Goal: Information Seeking & Learning: Check status

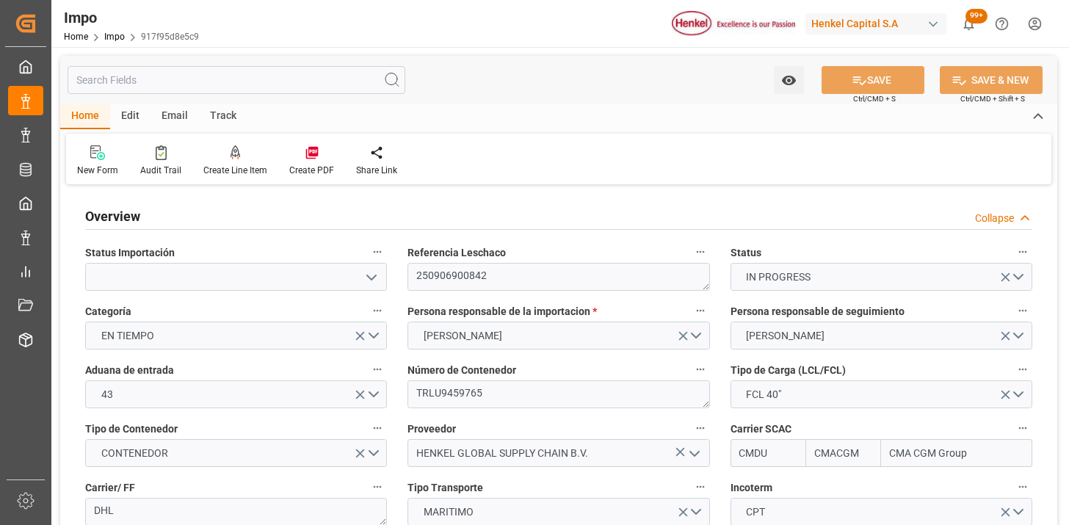
type input "CMACGM"
type input "CMA CGM Group"
type input "5"
type input "50"
type input "15"
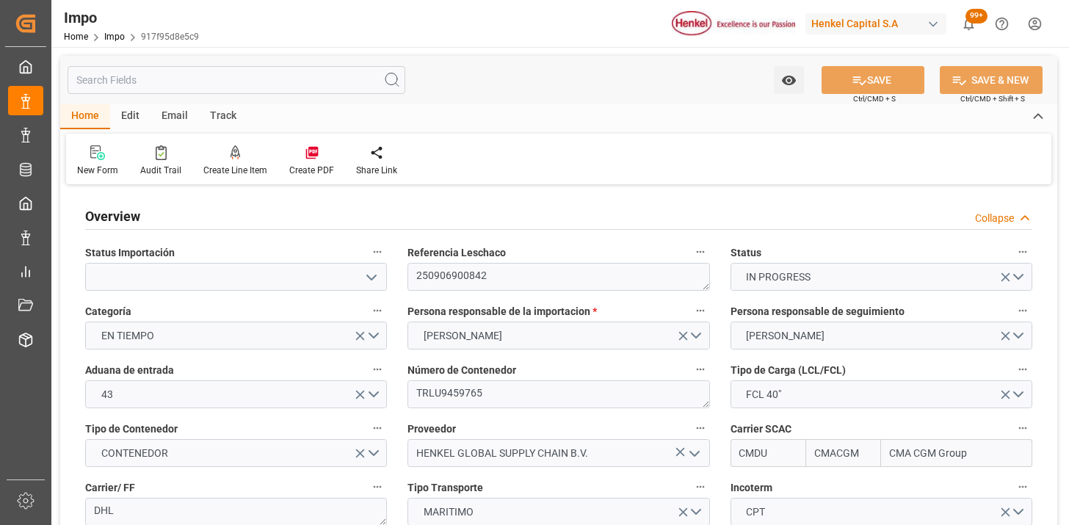
type input "12-09-2025"
click at [125, 38] on span "Impo" at bounding box center [122, 37] width 37 height 10
click at [116, 35] on link "Impo" at bounding box center [114, 37] width 21 height 10
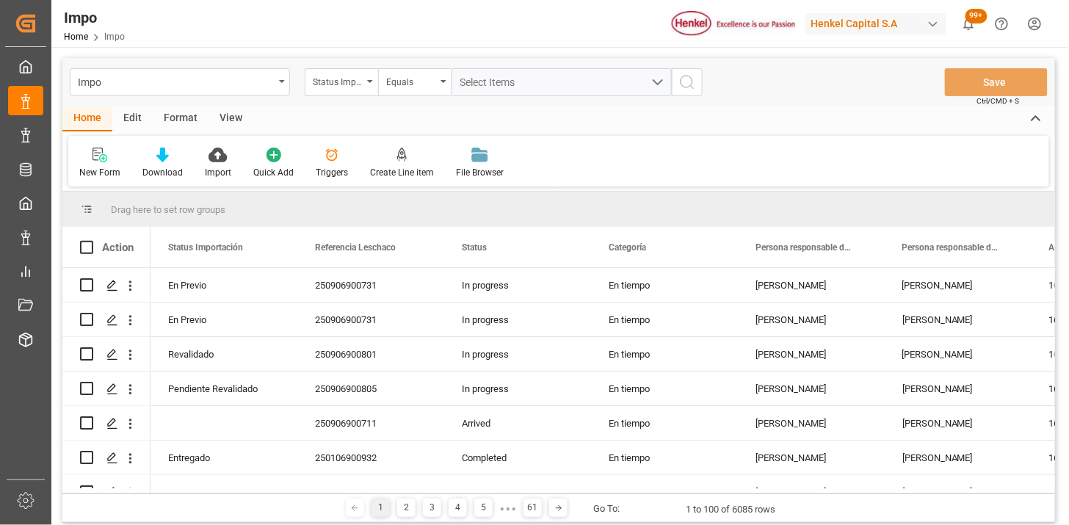
click at [231, 123] on div "View" at bounding box center [231, 118] width 45 height 25
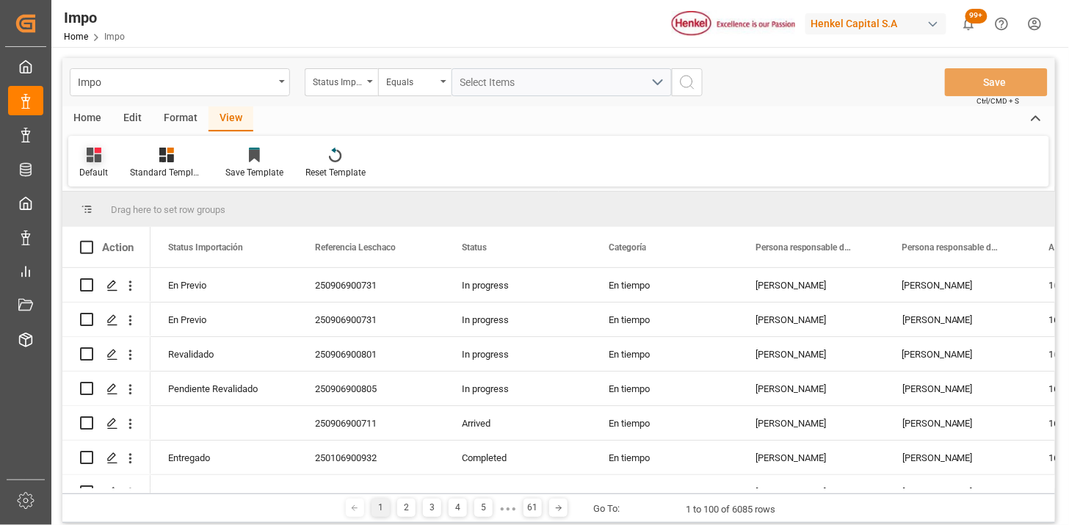
click at [90, 167] on div "Default" at bounding box center [93, 172] width 29 height 13
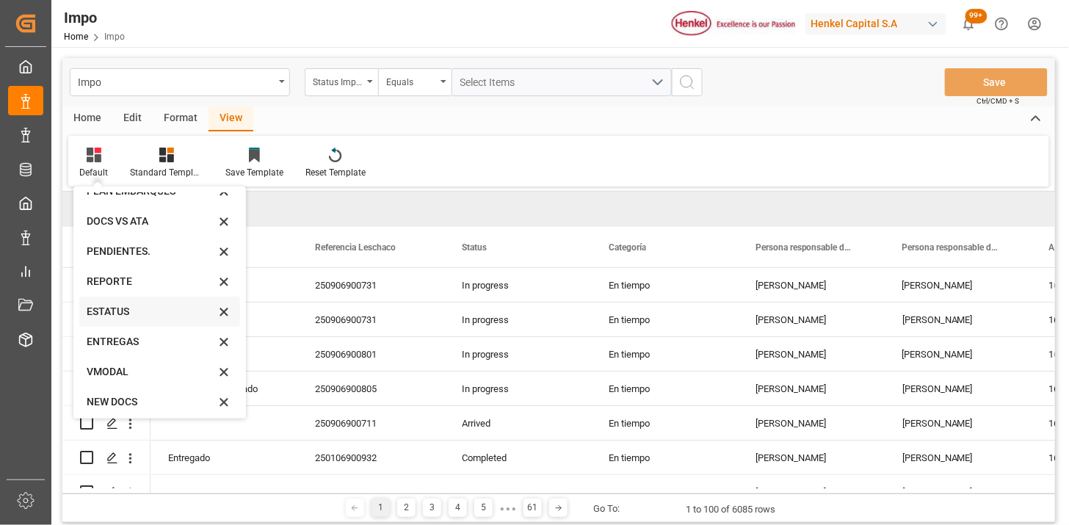
scroll to position [81, 0]
click at [130, 360] on div "VMODAL" at bounding box center [151, 367] width 129 height 15
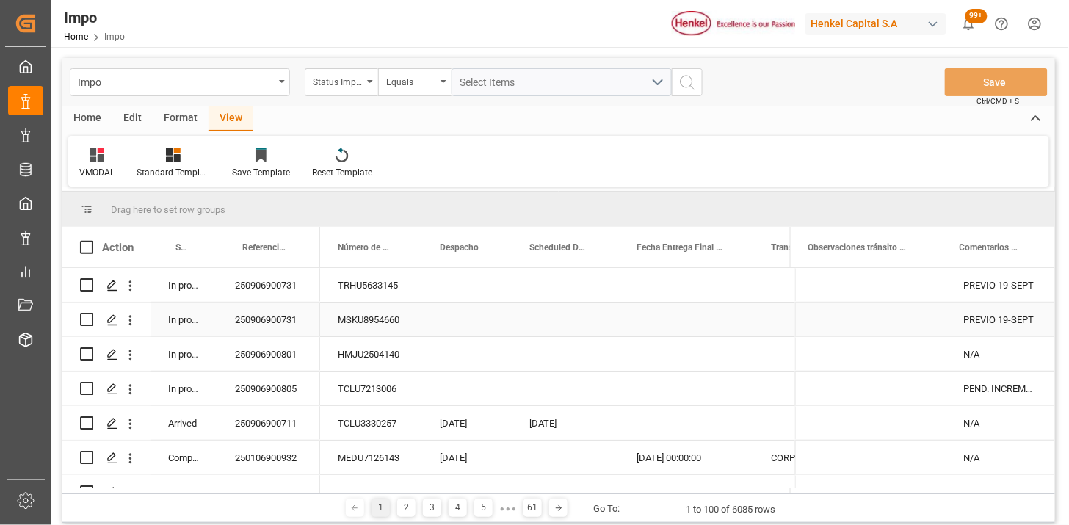
click at [367, 289] on div "TRHU5633145" at bounding box center [371, 285] width 102 height 34
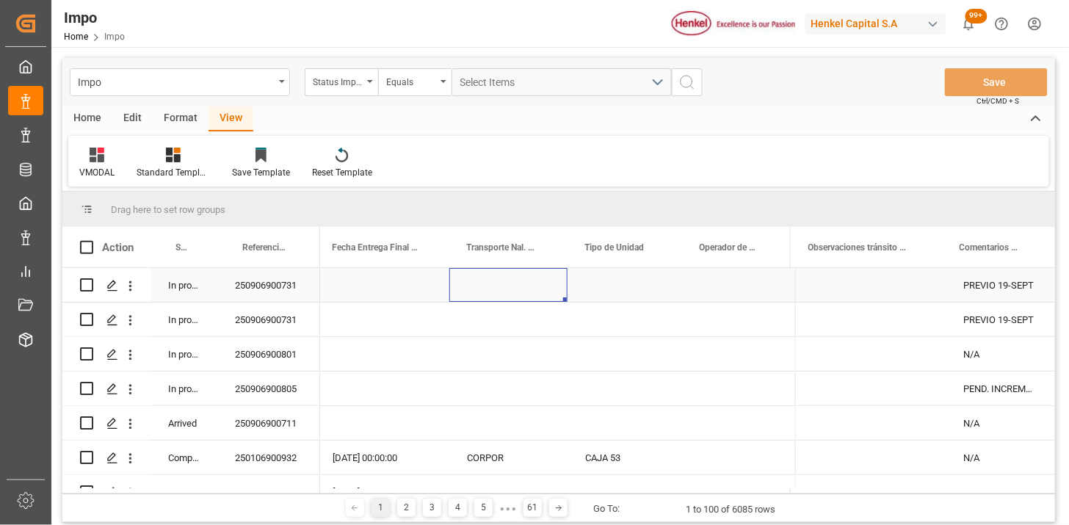
scroll to position [0, 298]
click at [544, 252] on span at bounding box center [548, 247] width 13 height 13
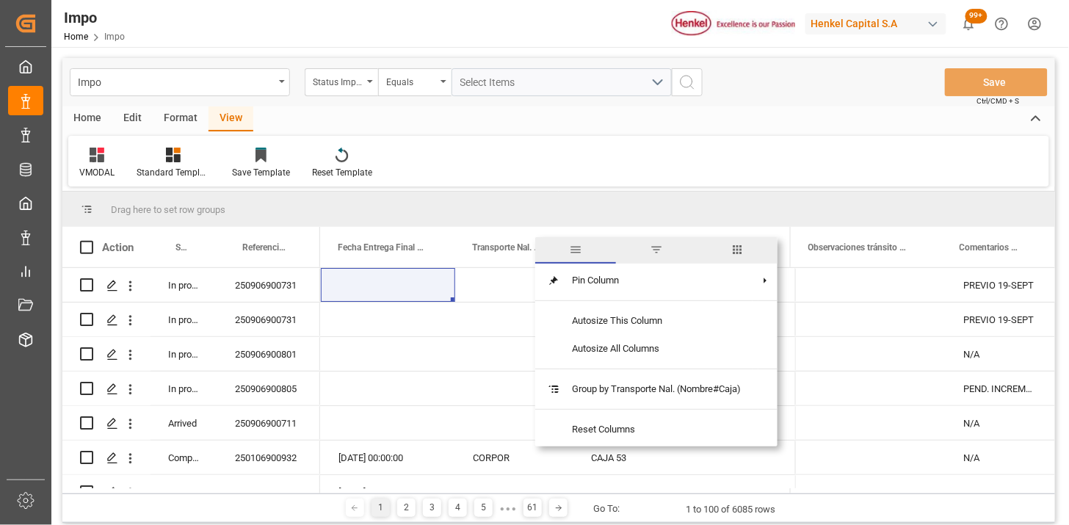
drag, startPoint x: 658, startPoint y: 245, endPoint x: 527, endPoint y: 313, distance: 148.2
click at [657, 246] on span "filter" at bounding box center [656, 249] width 13 height 13
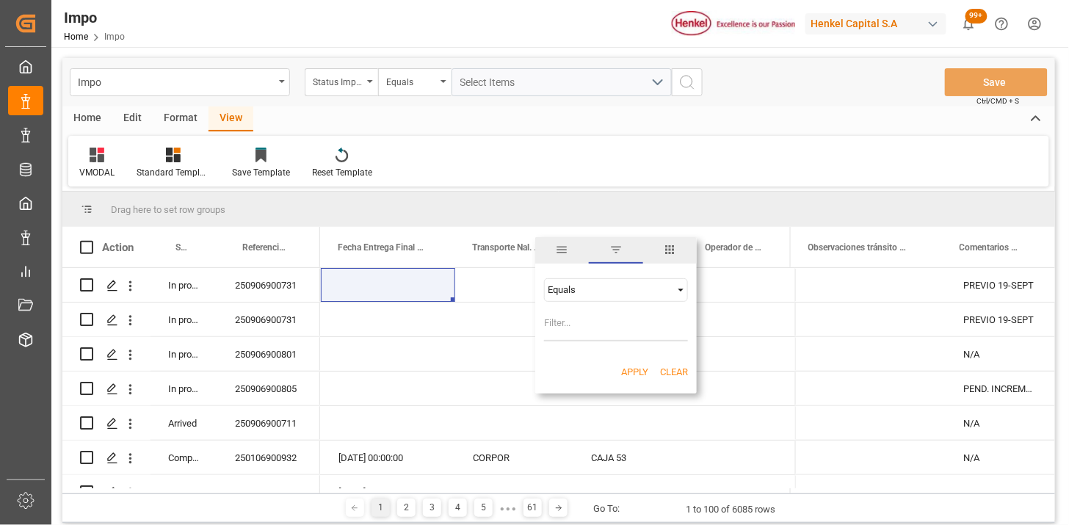
click at [592, 291] on div "Equals" at bounding box center [609, 289] width 123 height 11
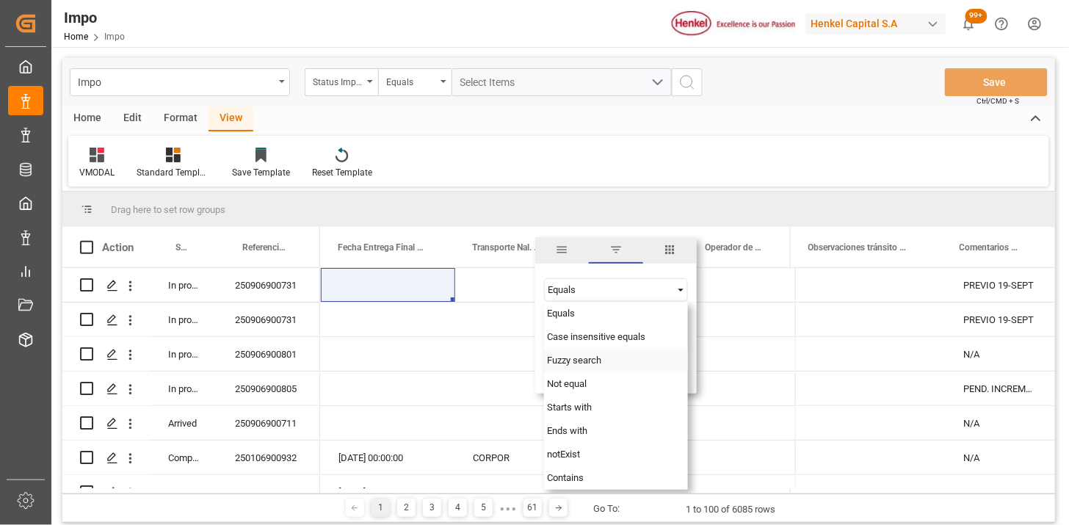
click at [568, 353] on div "Fuzzy search" at bounding box center [616, 361] width 144 height 24
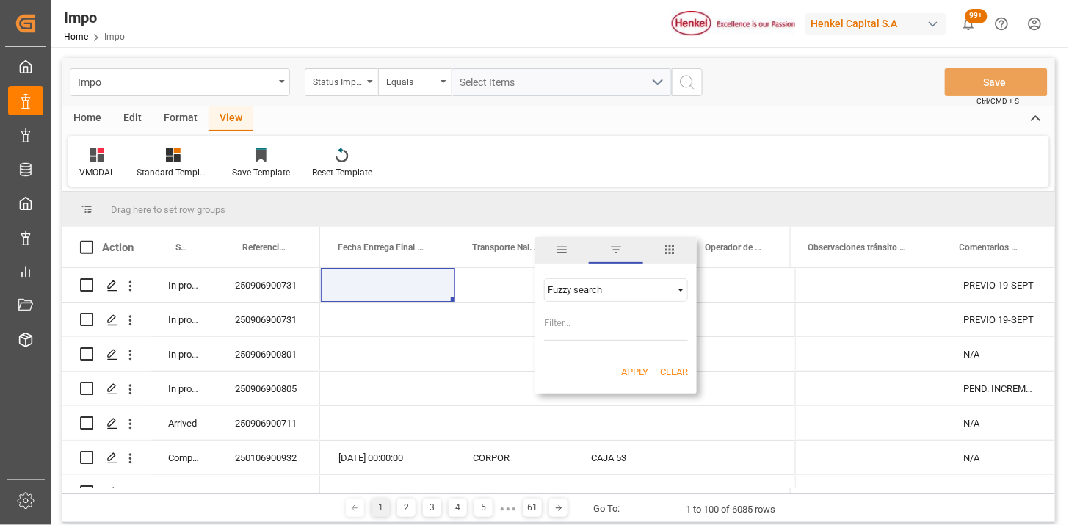
click at [566, 323] on input "Filter Value" at bounding box center [616, 326] width 144 height 29
type input "VMODAL"
click at [634, 358] on div "Apply Clear" at bounding box center [616, 372] width 162 height 38
click at [628, 370] on button "Apply" at bounding box center [634, 372] width 27 height 15
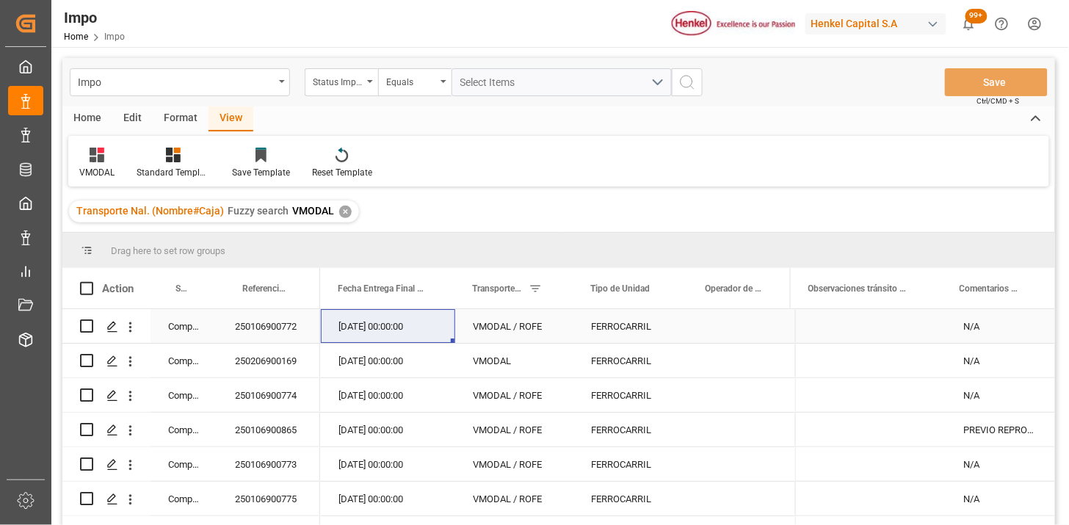
click at [394, 323] on div "26-03-2025 00:00:00" at bounding box center [388, 326] width 134 height 34
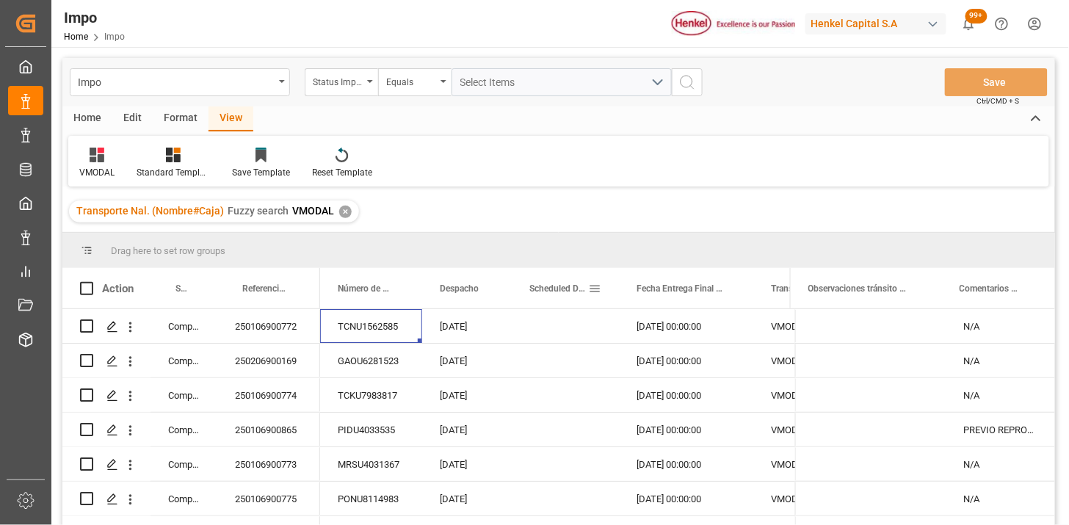
click at [596, 284] on span at bounding box center [594, 288] width 13 height 13
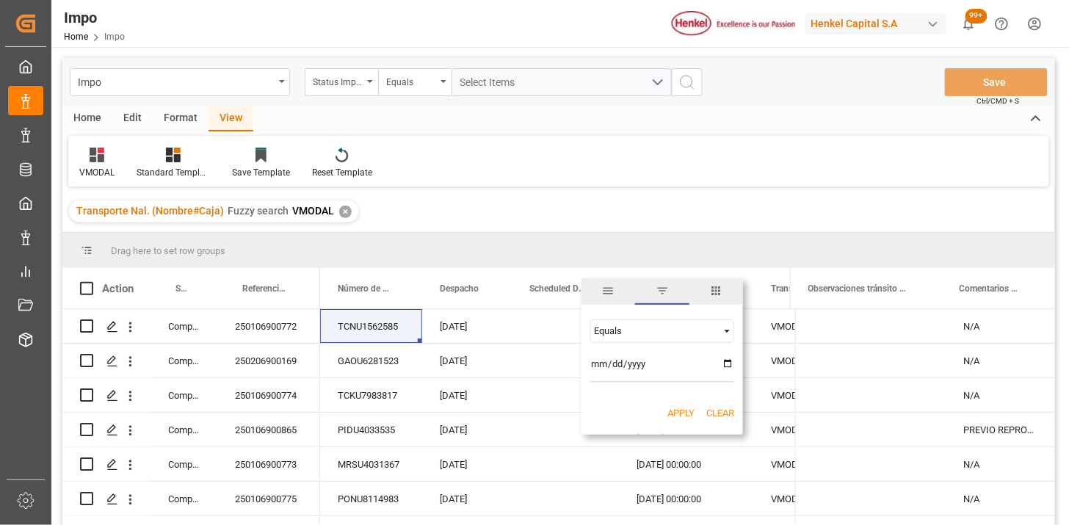
type input "10152-09-15"
type input "2025-09-15"
click at [681, 408] on button "Apply" at bounding box center [681, 413] width 27 height 15
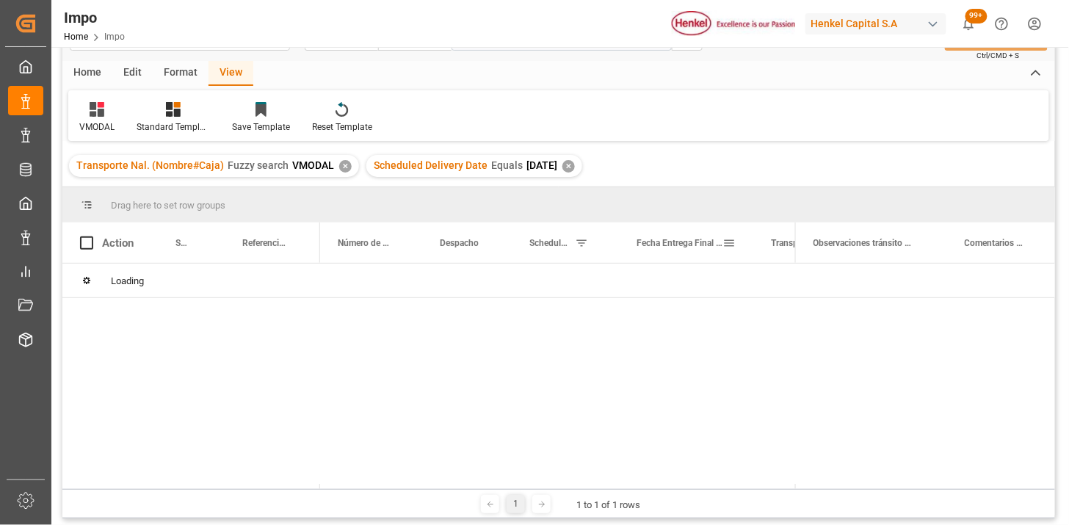
scroll to position [82, 0]
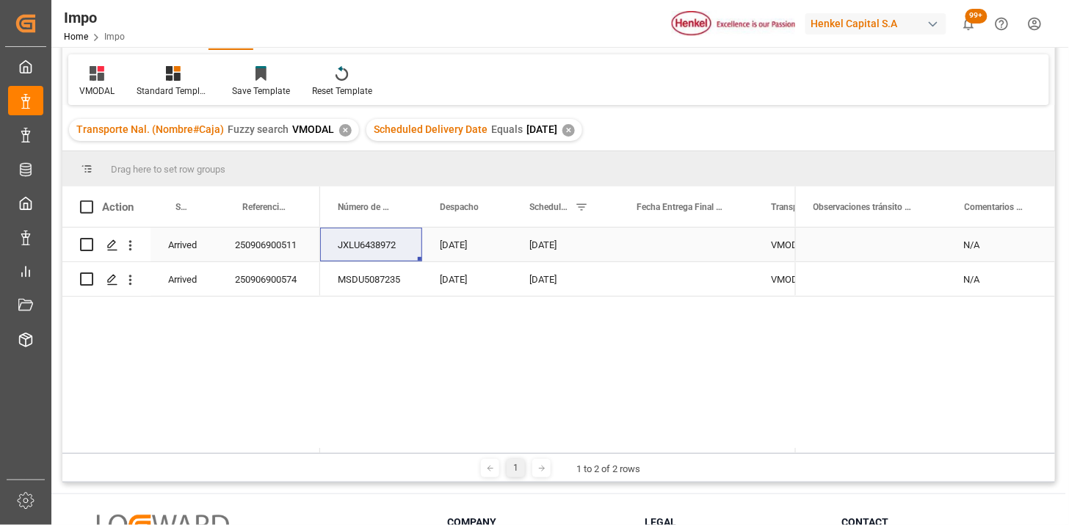
drag, startPoint x: 670, startPoint y: 226, endPoint x: 674, endPoint y: 235, distance: 9.9
click at [671, 229] on div "Press SPACE to select this row." at bounding box center [686, 245] width 134 height 34
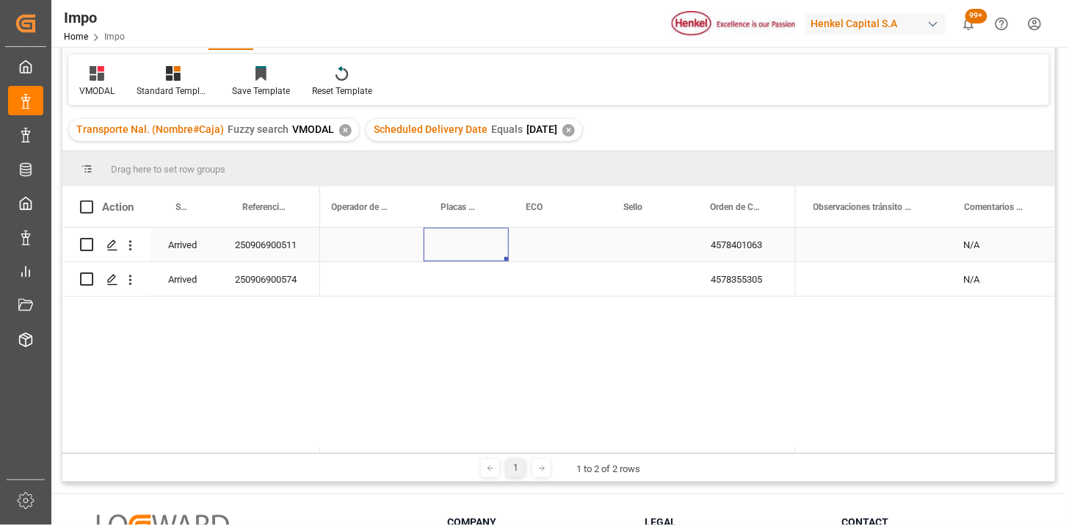
scroll to position [0, 665]
click at [538, 247] on div "Press SPACE to select this row." at bounding box center [565, 245] width 98 height 34
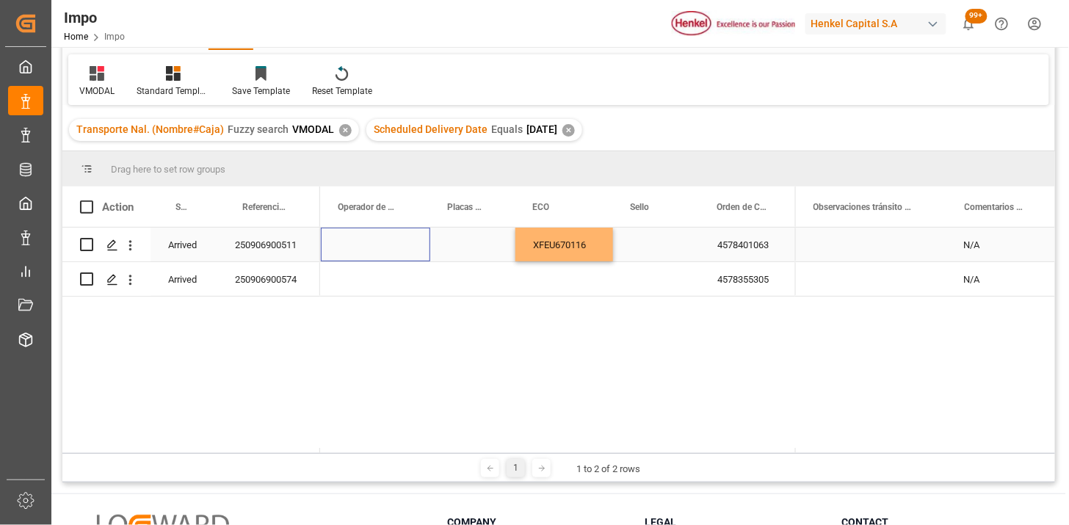
click at [353, 246] on div "Press SPACE to select this row." at bounding box center [375, 245] width 109 height 34
click at [466, 245] on div "Press SPACE to select this row." at bounding box center [472, 245] width 85 height 34
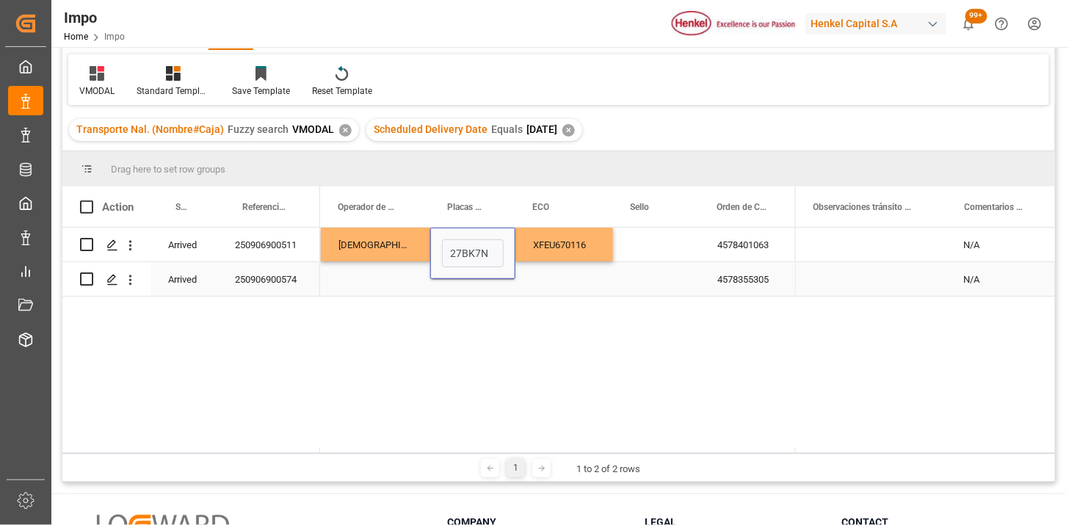
type input "27BK7N"
click at [372, 285] on div "Press SPACE to select this row." at bounding box center [375, 279] width 109 height 34
click at [372, 284] on div "Press SPACE to select this row." at bounding box center [375, 279] width 109 height 34
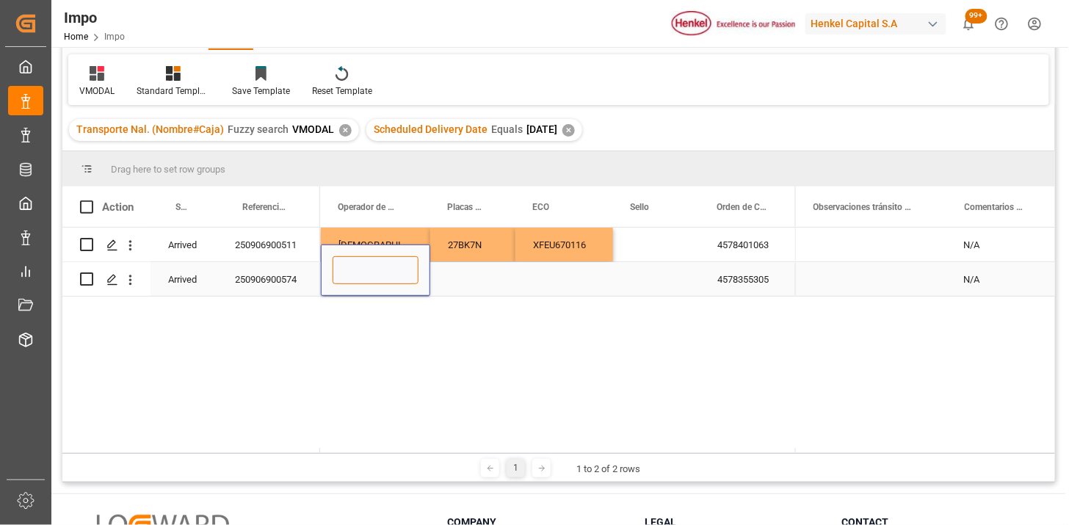
click at [387, 273] on input "Press SPACE to select this row." at bounding box center [376, 270] width 86 height 28
paste input "XFEU669589"
type input "XFEU669589"
click at [476, 282] on div "Press SPACE to select this row." at bounding box center [472, 279] width 85 height 34
click at [386, 287] on div "XFEU669589" at bounding box center [375, 279] width 109 height 34
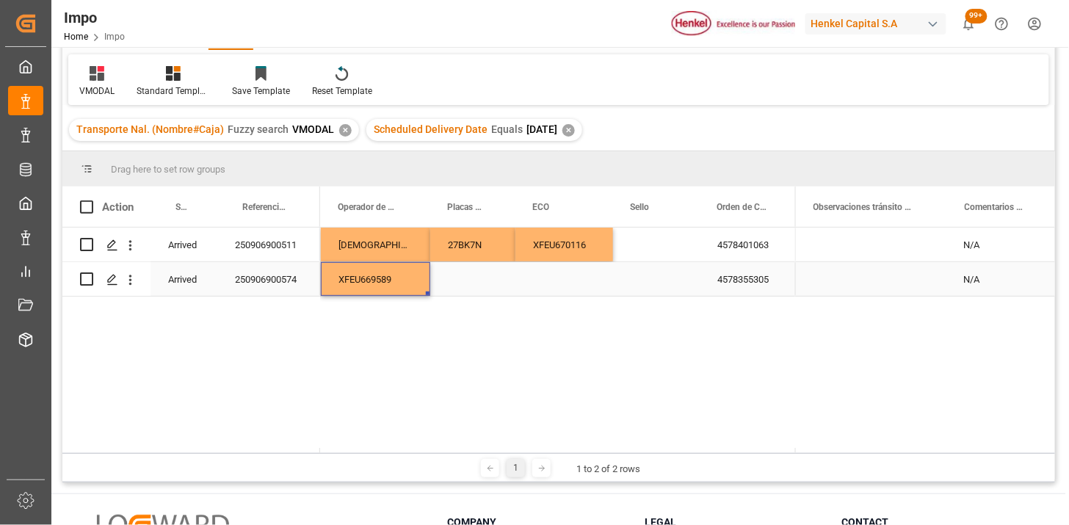
click at [386, 287] on div "XFEU669589" at bounding box center [375, 279] width 109 height 34
click at [386, 286] on div "XFEU669589" at bounding box center [375, 270] width 109 height 51
click at [386, 270] on input "XFEU669589" at bounding box center [376, 270] width 86 height 28
paste input "AMINADAB CASTILLO"
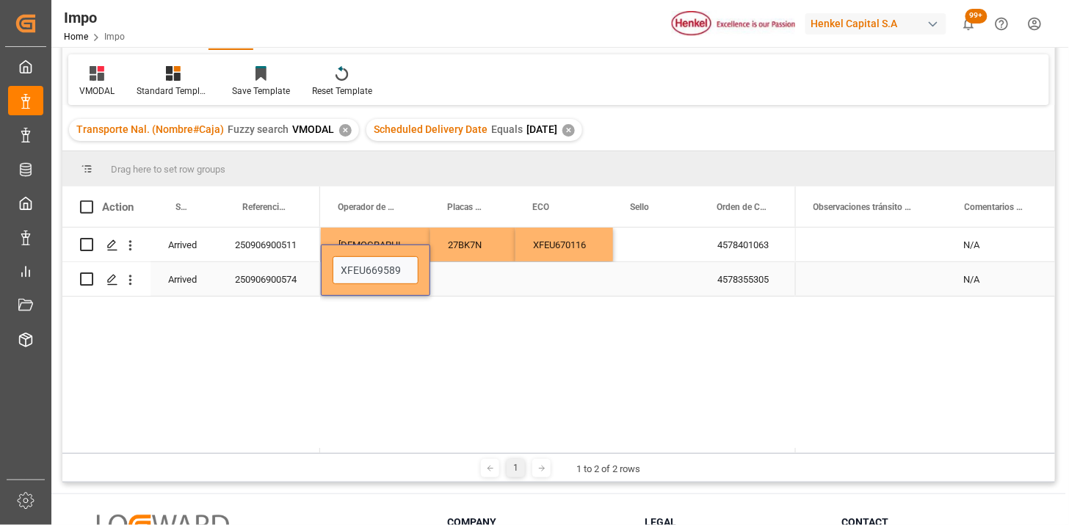
type input "AMINADAB CASTILLO"
click at [552, 284] on div "Press SPACE to select this row." at bounding box center [565, 279] width 98 height 34
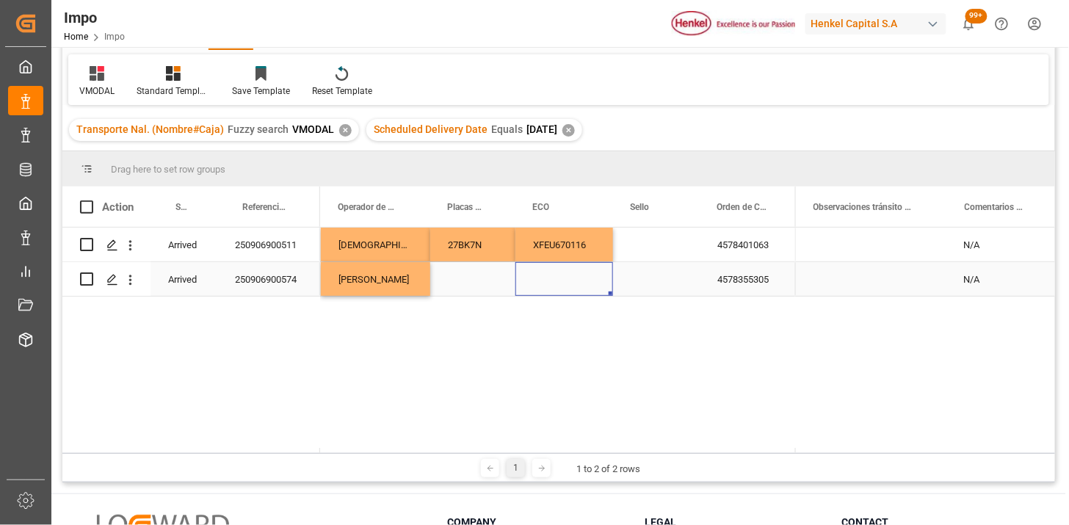
click at [552, 284] on div "Press SPACE to select this row." at bounding box center [565, 279] width 98 height 34
click at [552, 284] on div "Press SPACE to select this row." at bounding box center [565, 270] width 98 height 51
click at [574, 272] on input "Press SPACE to select this row." at bounding box center [564, 270] width 74 height 28
paste input "XFEU669589"
type input "XFEU669589"
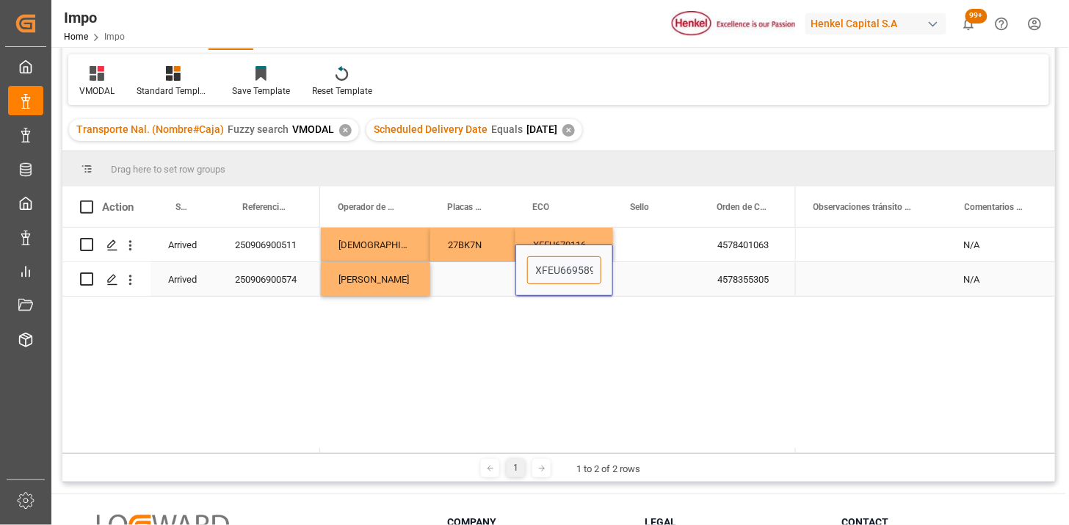
scroll to position [0, 2]
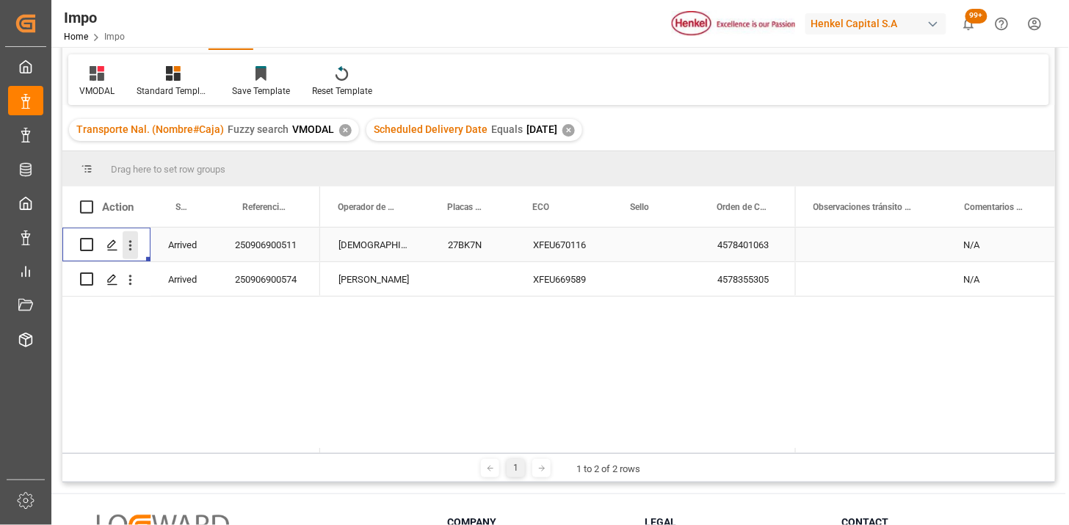
click at [131, 248] on icon "open menu" at bounding box center [130, 245] width 3 height 10
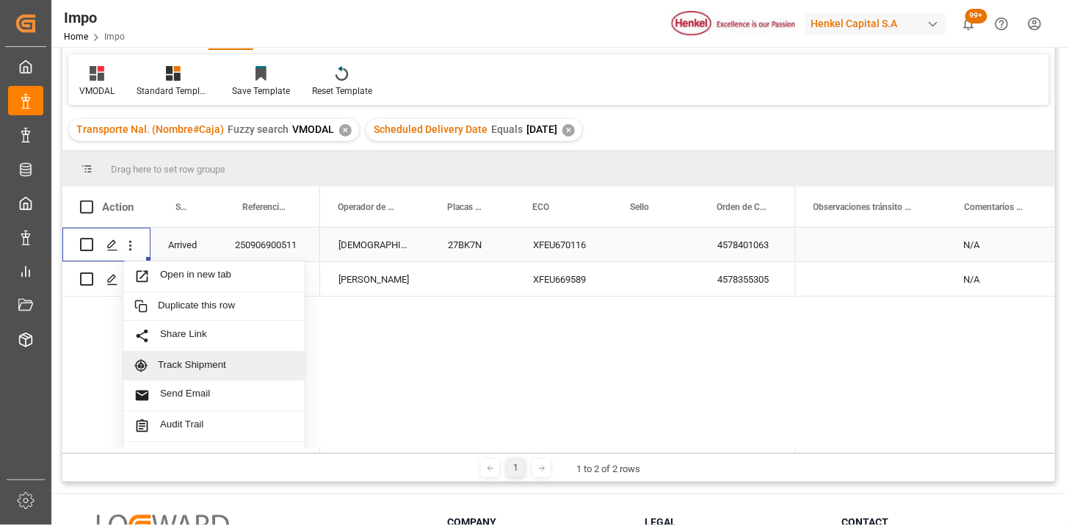
scroll to position [32, 0]
click at [201, 361] on span "Send Email" at bounding box center [227, 363] width 134 height 15
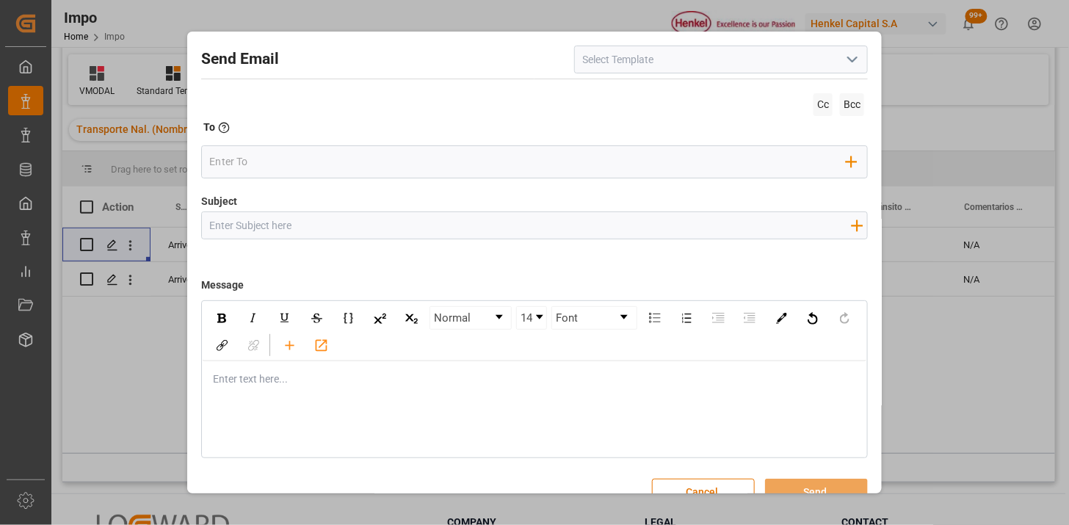
click at [853, 68] on icon "open menu" at bounding box center [853, 60] width 18 height 18
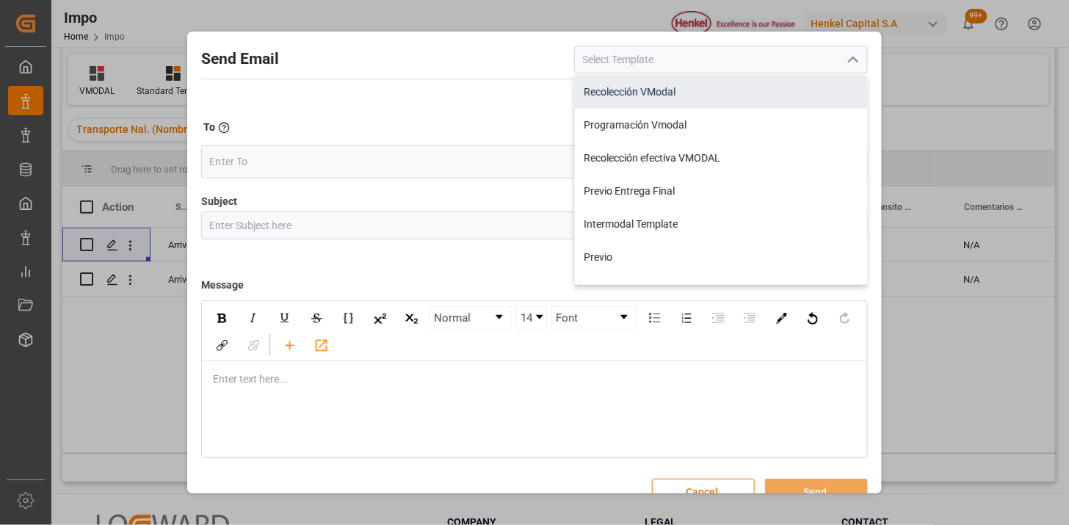
click at [717, 84] on div "Recolección VModal" at bounding box center [721, 92] width 292 height 33
type input "Recolección VModal"
type input "RECOLECCIÓN {{scheduledDeliveryDate}} || OC {{customerpoDerived}} || {{freightF…"
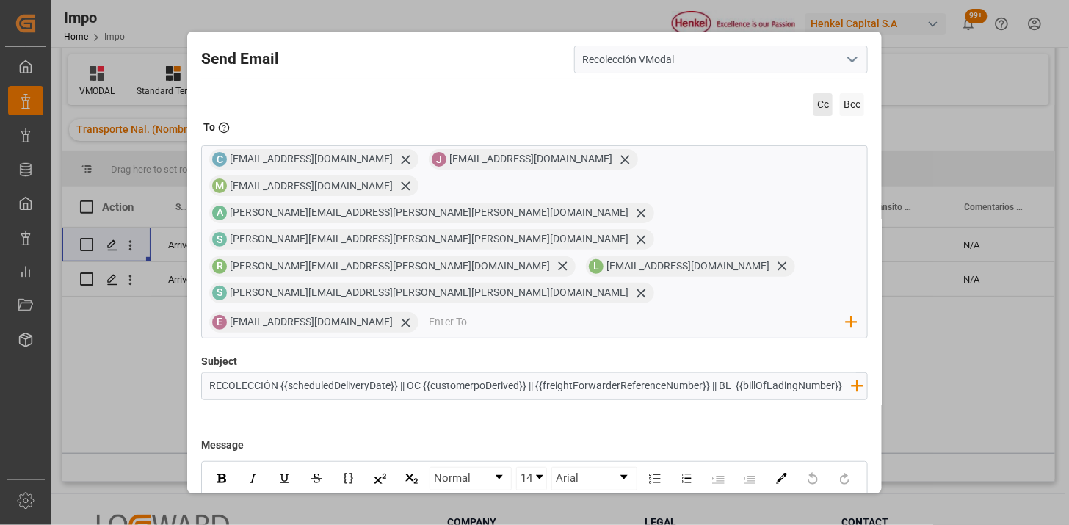
click at [814, 104] on span "Cc" at bounding box center [823, 104] width 19 height 23
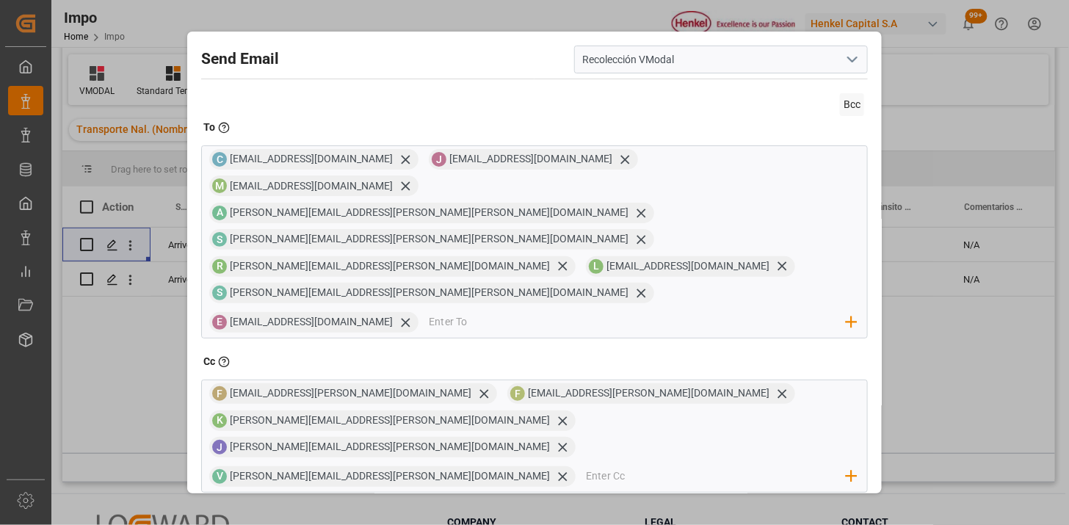
scroll to position [82, 0]
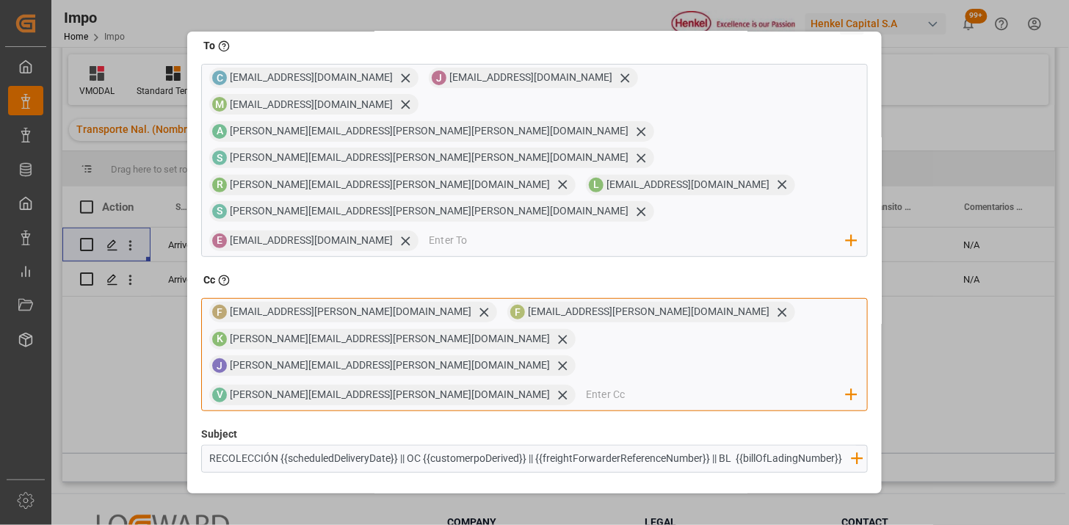
click at [588, 384] on input "email" at bounding box center [716, 395] width 261 height 22
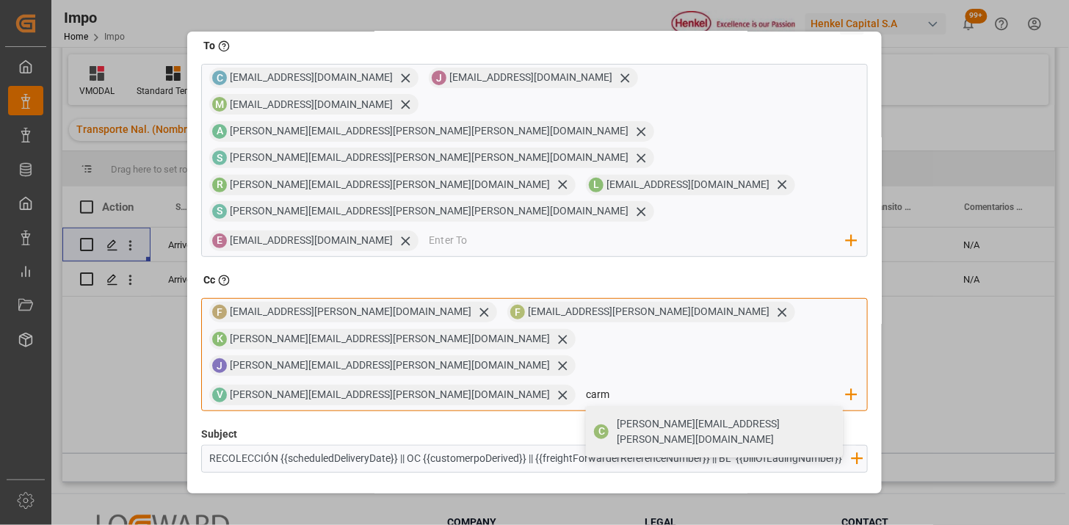
type input "carmen.gutierrez@jacser.mx"
click at [721, 416] on span "carmen.gutierrez@jacser.mx" at bounding box center [725, 431] width 216 height 31
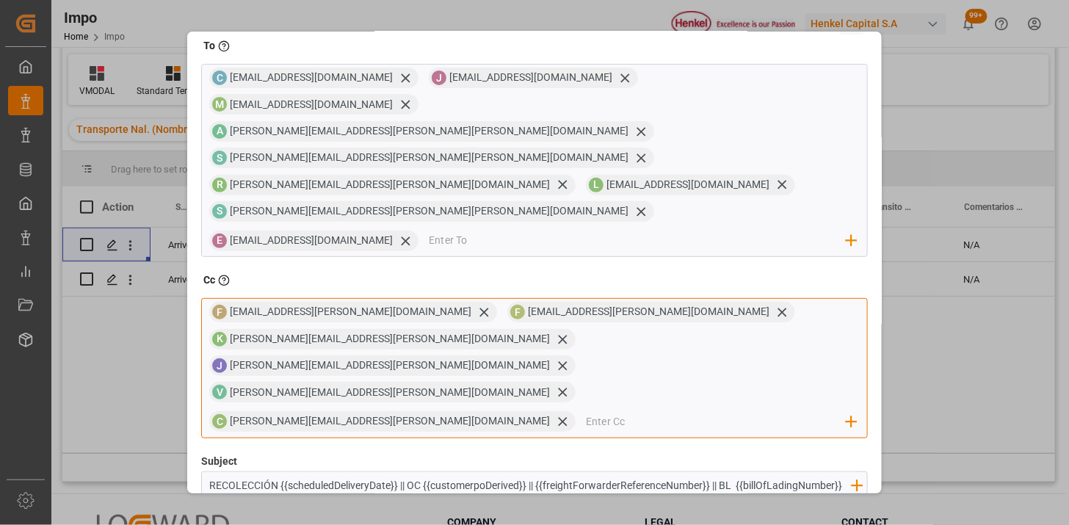
click at [744, 411] on input "email" at bounding box center [716, 422] width 261 height 22
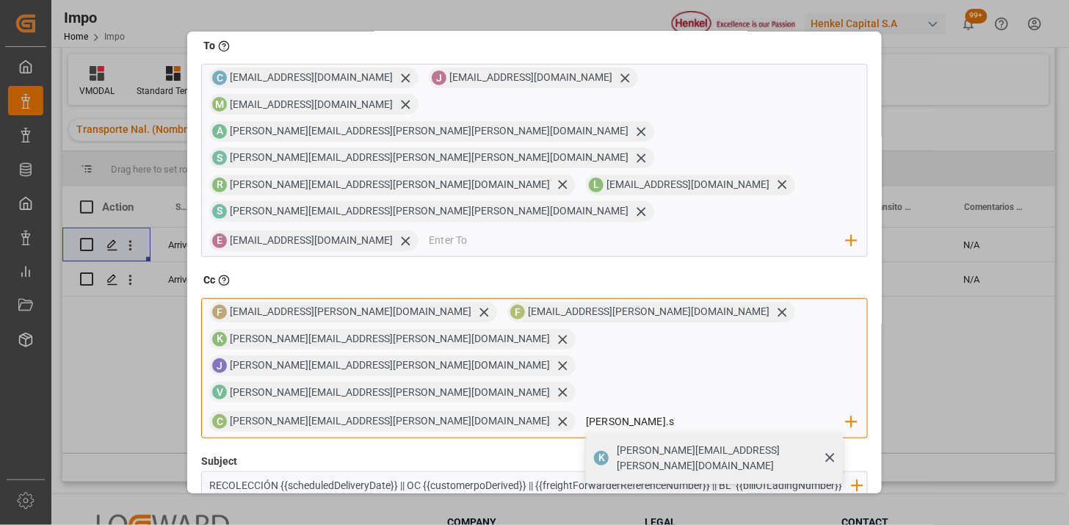
type input "karla.s"
click at [586, 433] on div "K karla.sanchez@jacser.mx" at bounding box center [714, 458] width 257 height 51
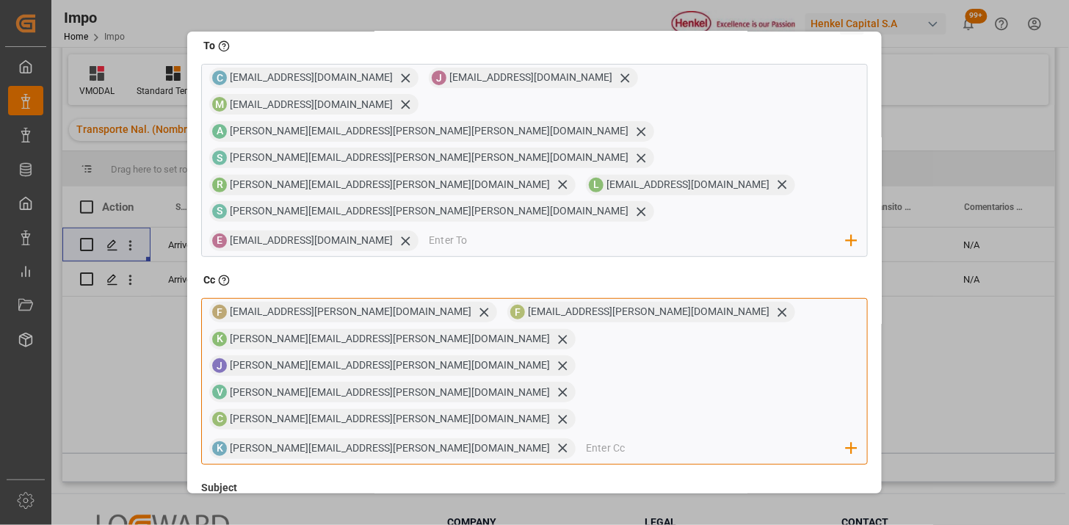
click at [586, 438] on input "email" at bounding box center [716, 449] width 261 height 22
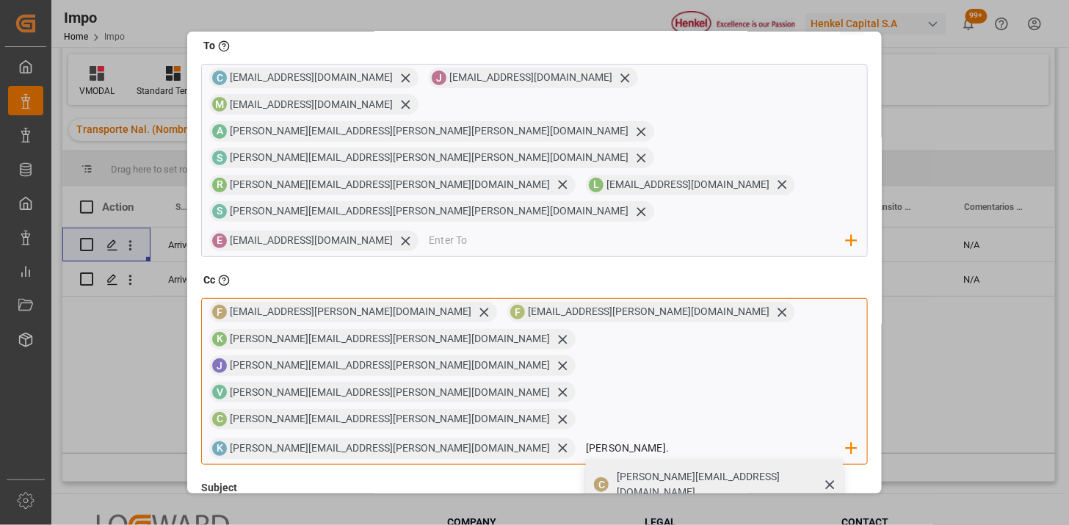
type input "carlos."
click at [586, 459] on div "C carlos.viilar@leschaco.com" at bounding box center [714, 484] width 257 height 51
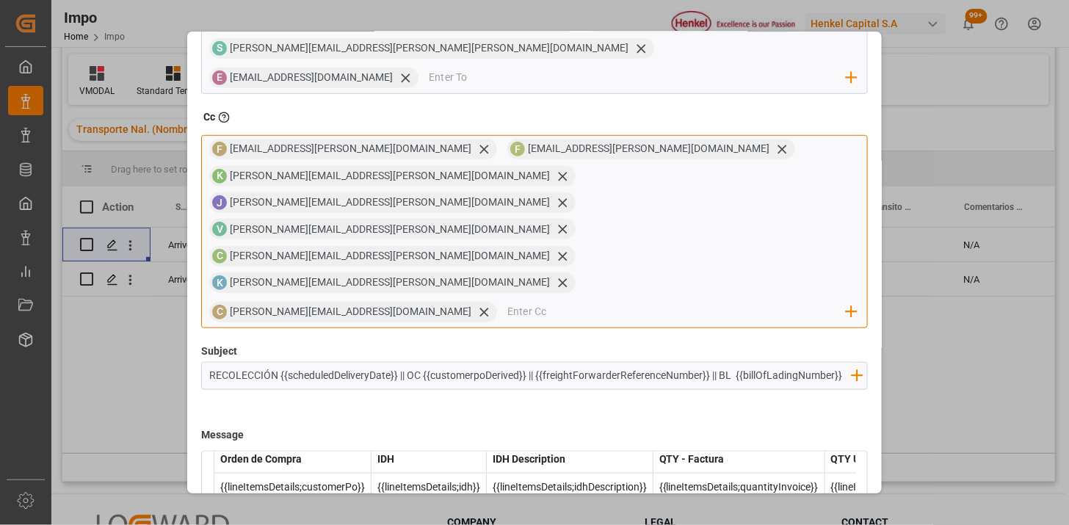
scroll to position [519, 0]
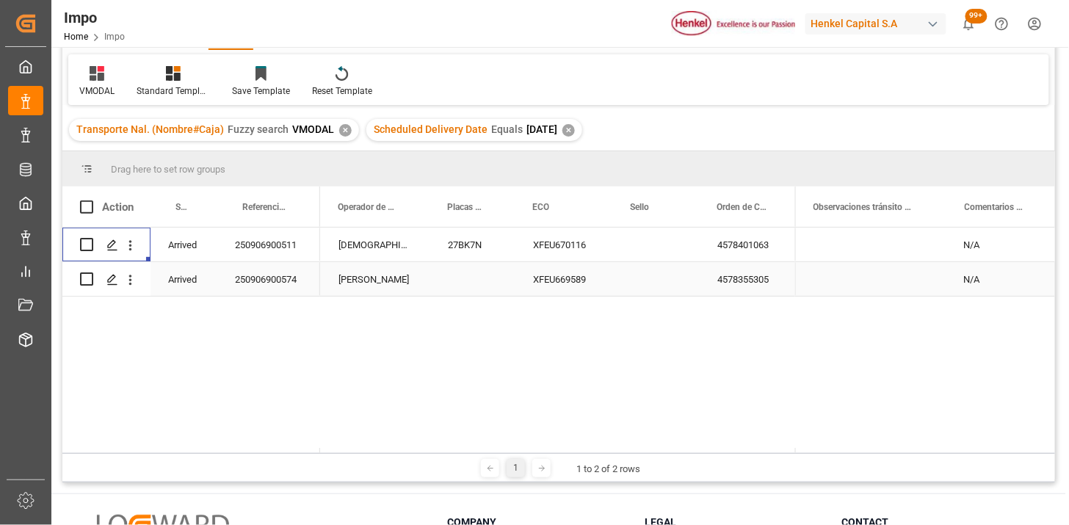
click at [474, 278] on div "Press SPACE to select this row." at bounding box center [472, 279] width 85 height 34
click at [474, 278] on input "Press SPACE to select this row." at bounding box center [473, 270] width 62 height 28
type input "18AV7C"
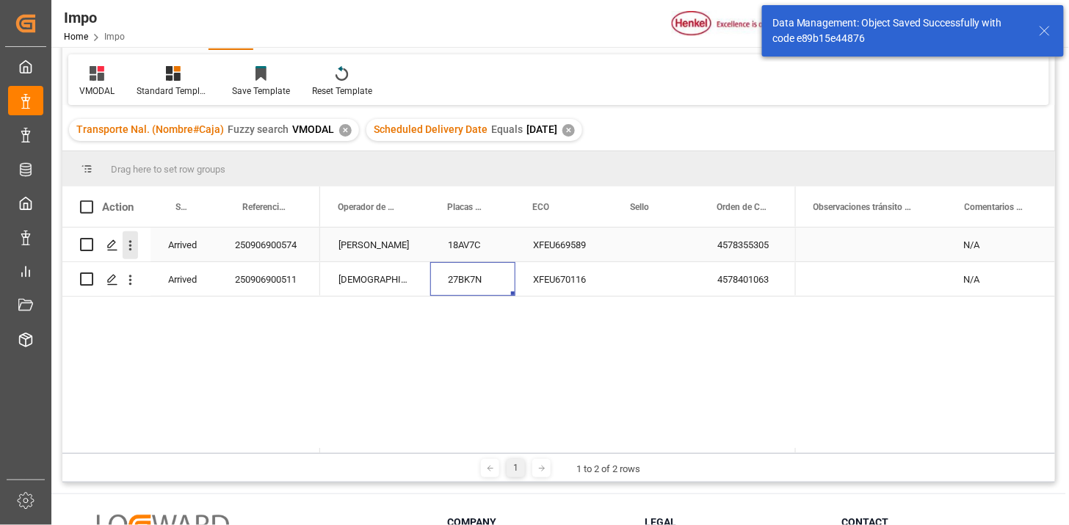
click at [134, 248] on icon "open menu" at bounding box center [130, 245] width 15 height 15
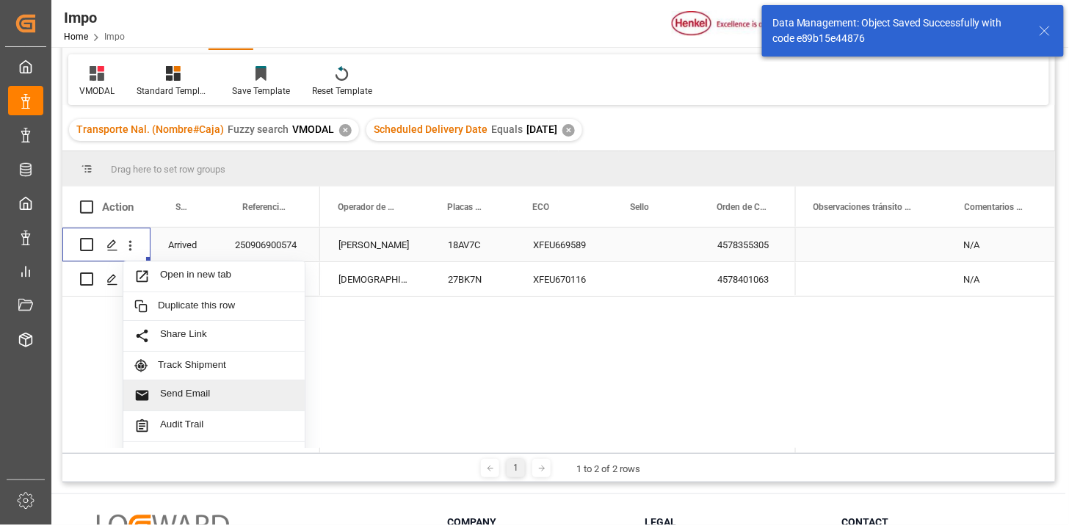
drag, startPoint x: 181, startPoint y: 386, endPoint x: 235, endPoint y: 385, distance: 54.4
click at [181, 387] on div "Send Email" at bounding box center [213, 395] width 181 height 31
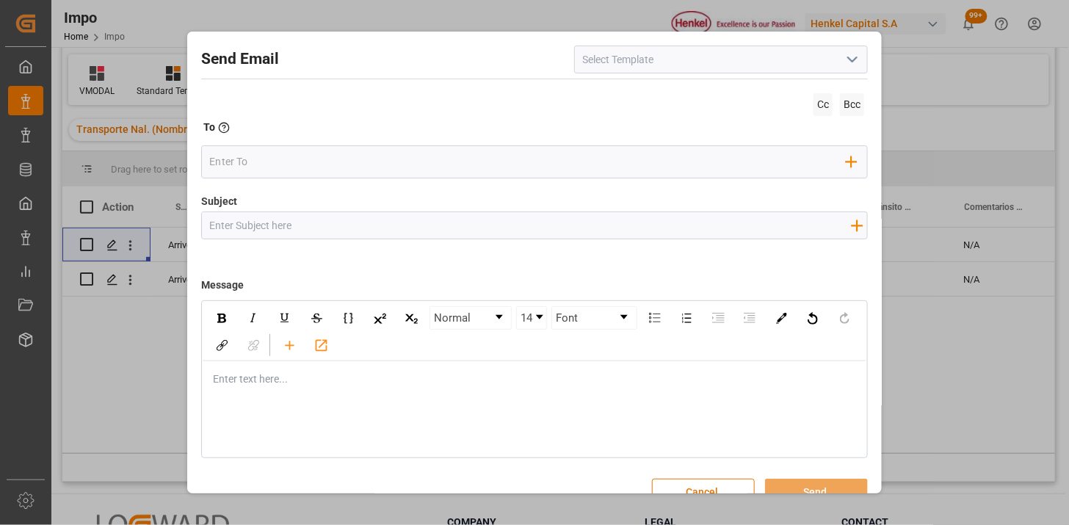
click at [848, 59] on polyline "open menu" at bounding box center [852, 59] width 9 height 4
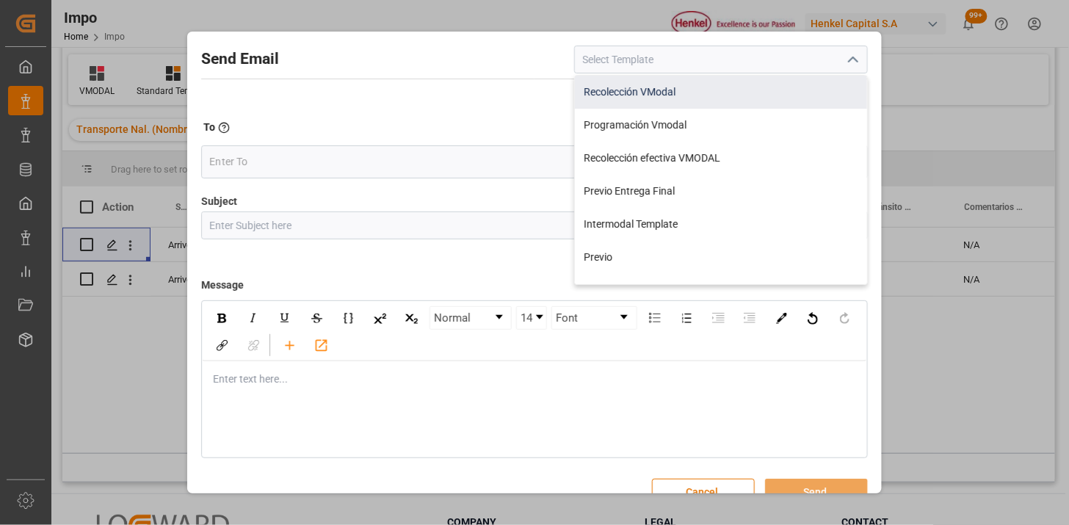
click at [698, 99] on div "Recolección VModal" at bounding box center [721, 92] width 292 height 33
type input "Recolección VModal"
type input "RECOLECCIÓN {{scheduledDeliveryDate}} || OC {{customerpoDerived}} || {{freightF…"
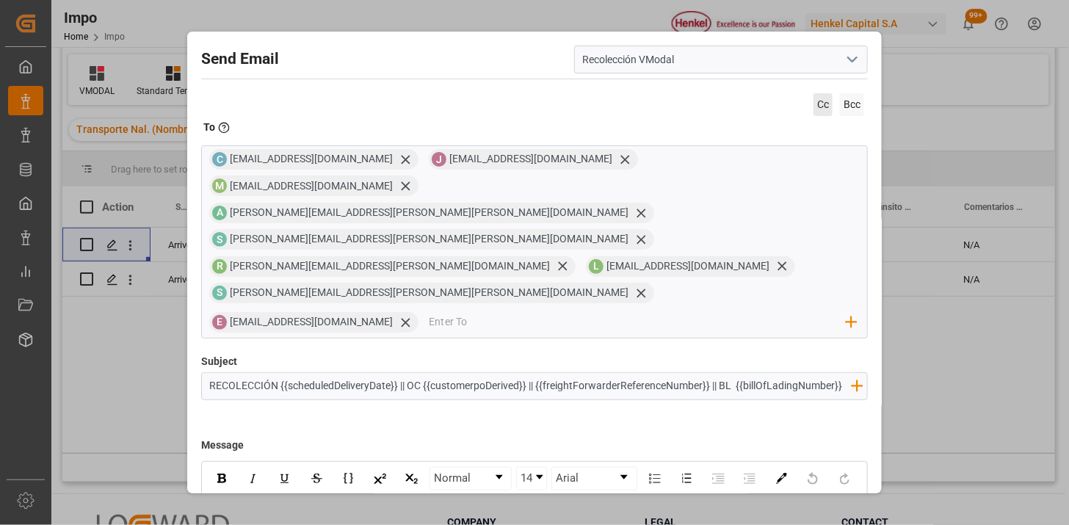
click at [814, 107] on span "Cc" at bounding box center [823, 104] width 19 height 23
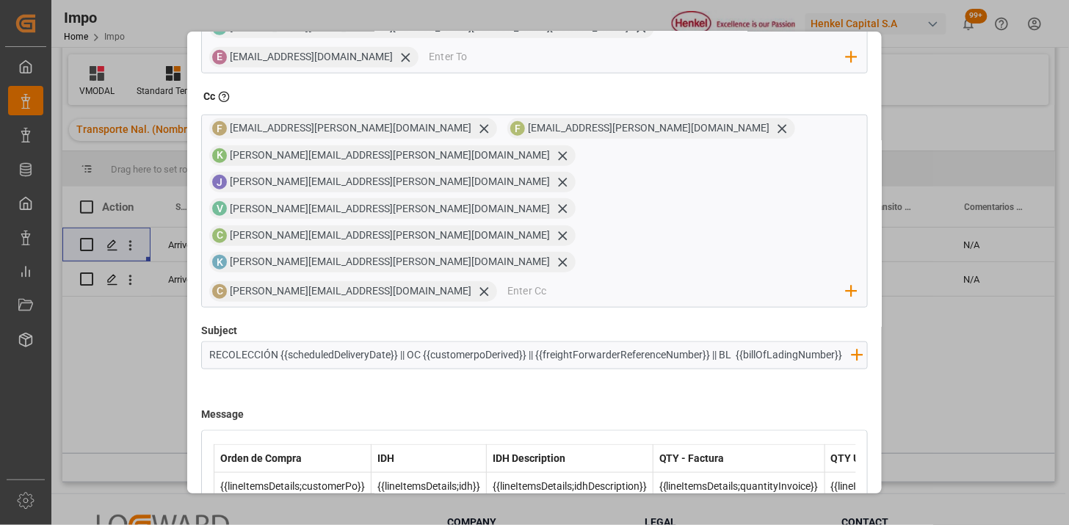
scroll to position [267, 0]
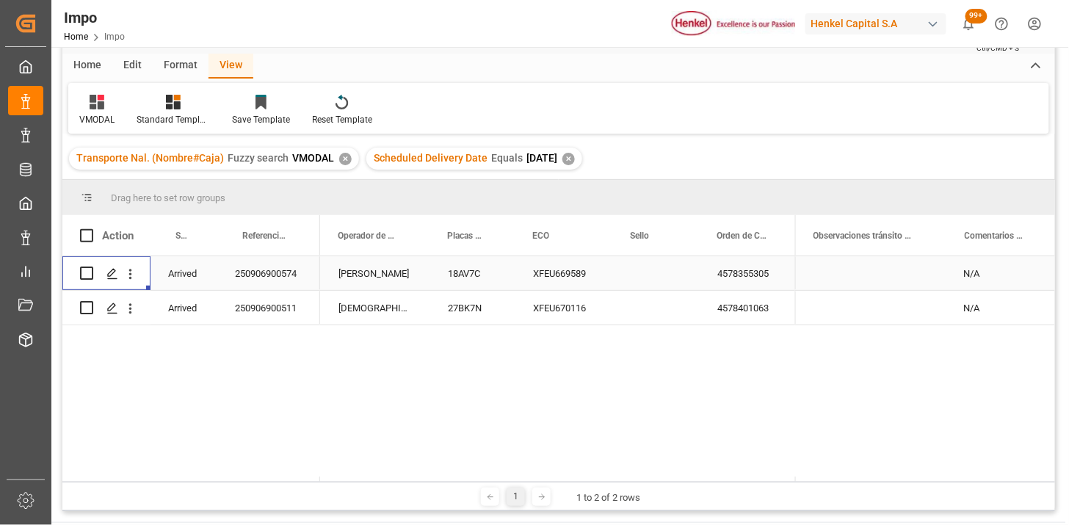
scroll to position [82, 0]
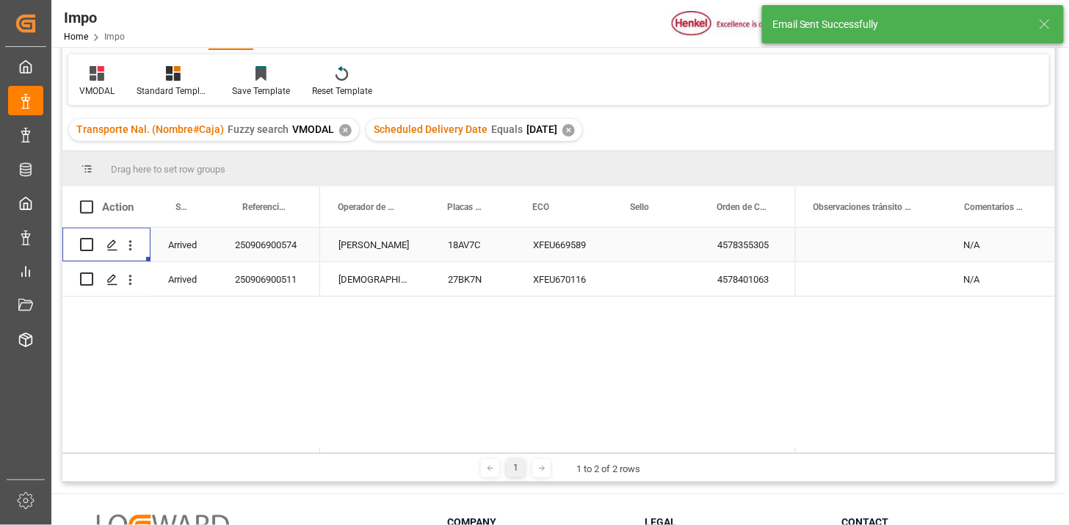
click at [990, 245] on div "N/A" at bounding box center [1001, 245] width 109 height 34
click at [990, 245] on input "N/A" at bounding box center [1000, 253] width 85 height 28
type input "EVIDENCIA"
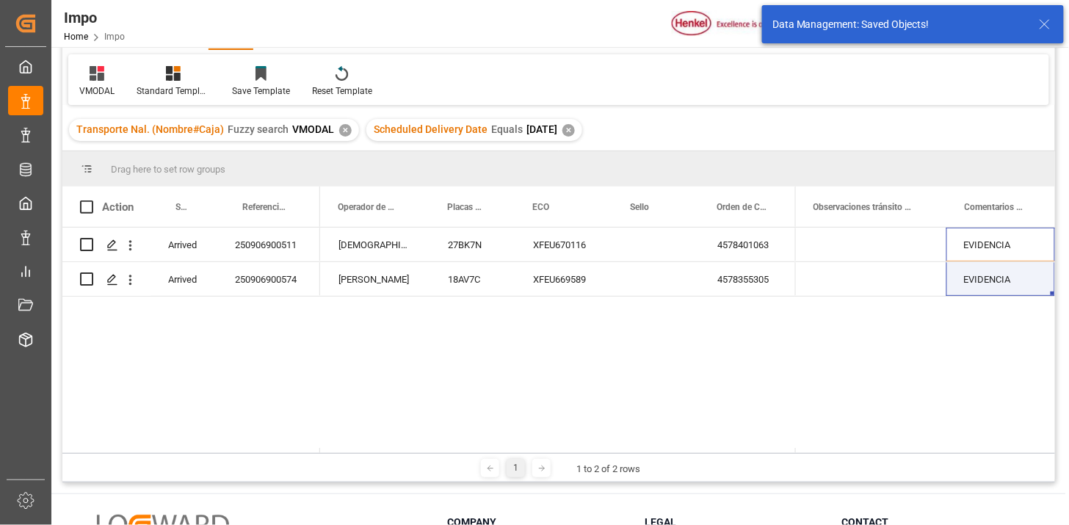
scroll to position [0, 0]
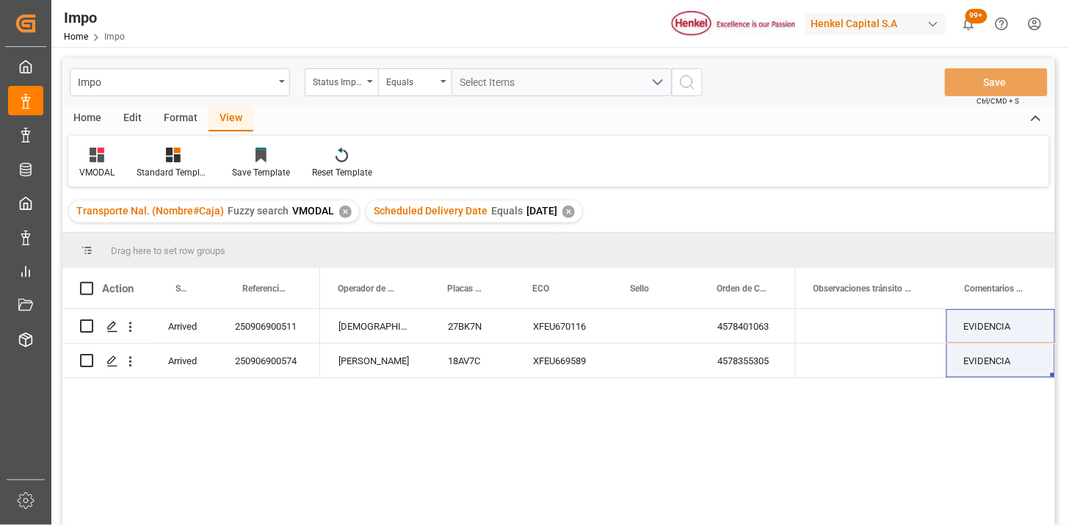
click at [575, 210] on div "✕" at bounding box center [569, 212] width 12 height 12
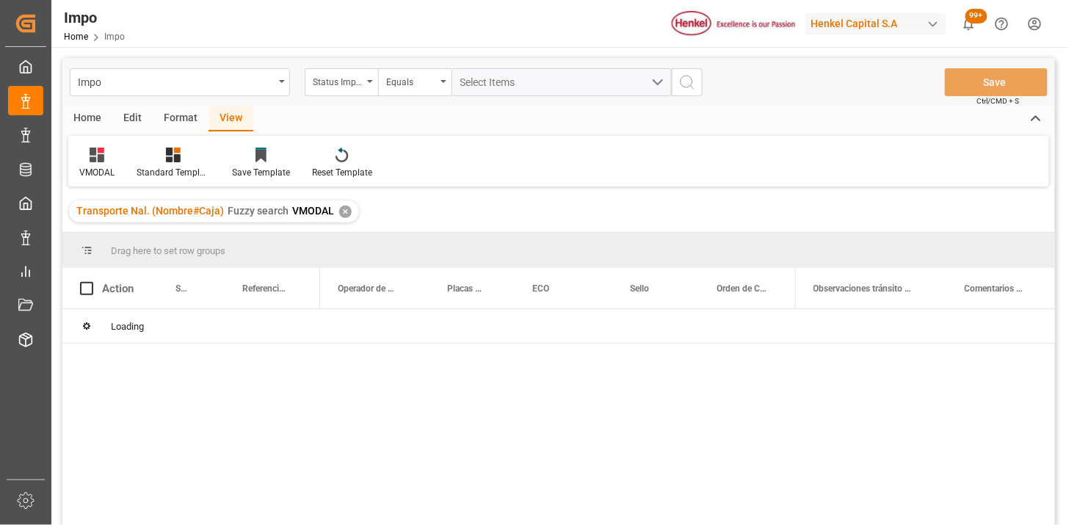
click at [346, 213] on div "✕" at bounding box center [345, 212] width 12 height 12
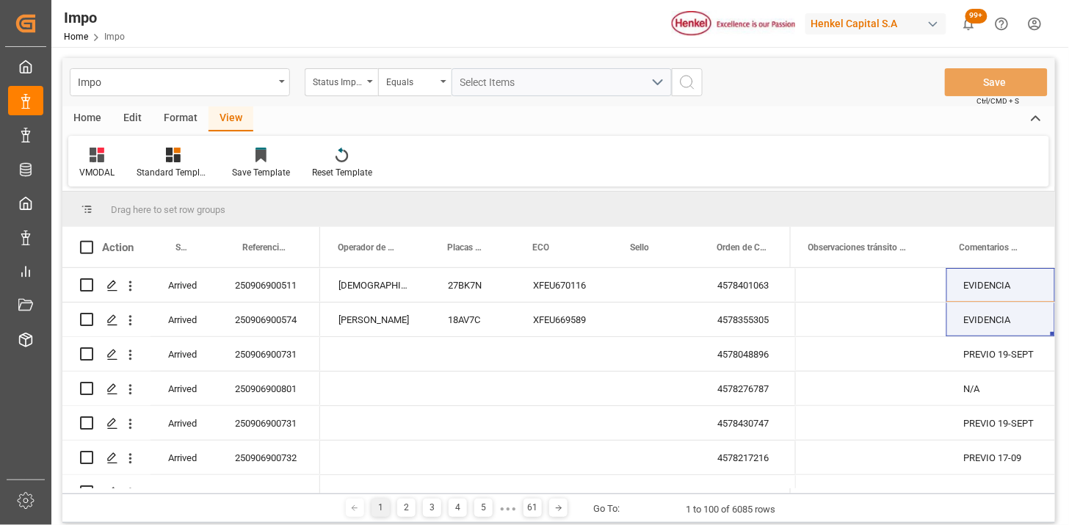
drag, startPoint x: 346, startPoint y: 90, endPoint x: 355, endPoint y: 115, distance: 26.7
click at [347, 93] on div "Status Importación" at bounding box center [341, 82] width 73 height 28
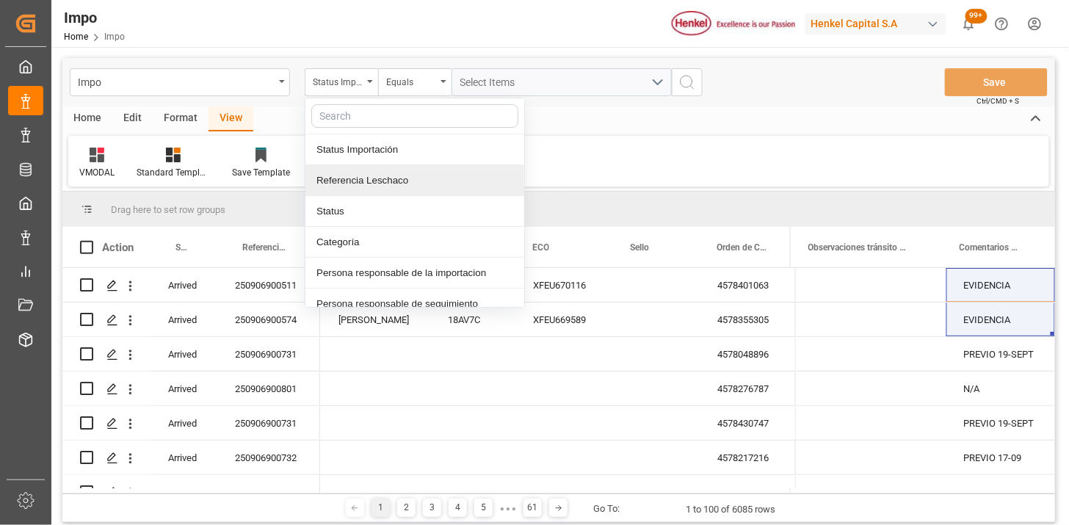
drag, startPoint x: 369, startPoint y: 187, endPoint x: 477, endPoint y: 104, distance: 135.7
click at [377, 181] on div "Referencia Leschaco" at bounding box center [415, 180] width 219 height 31
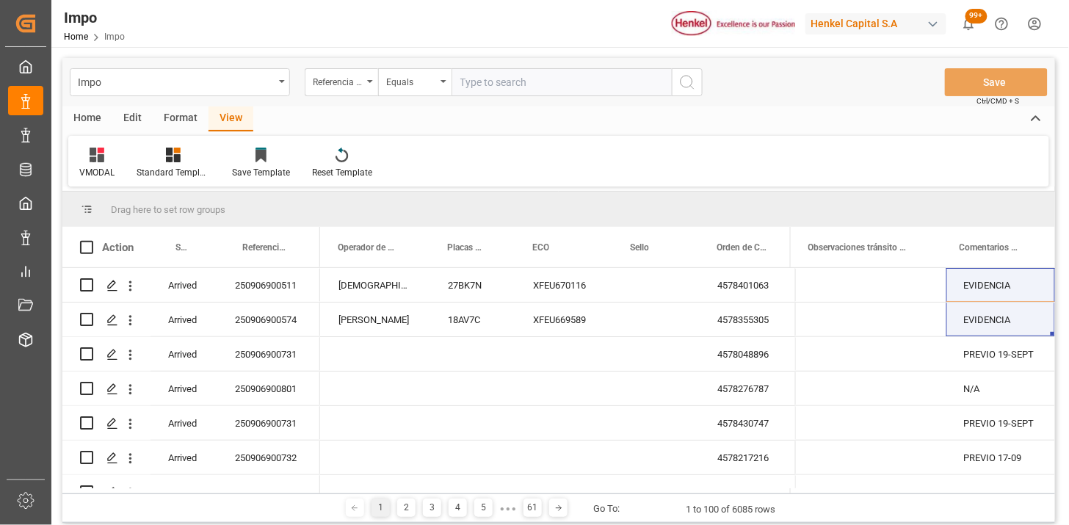
click at [501, 74] on input "text" at bounding box center [562, 82] width 220 height 28
type input "250915080058"
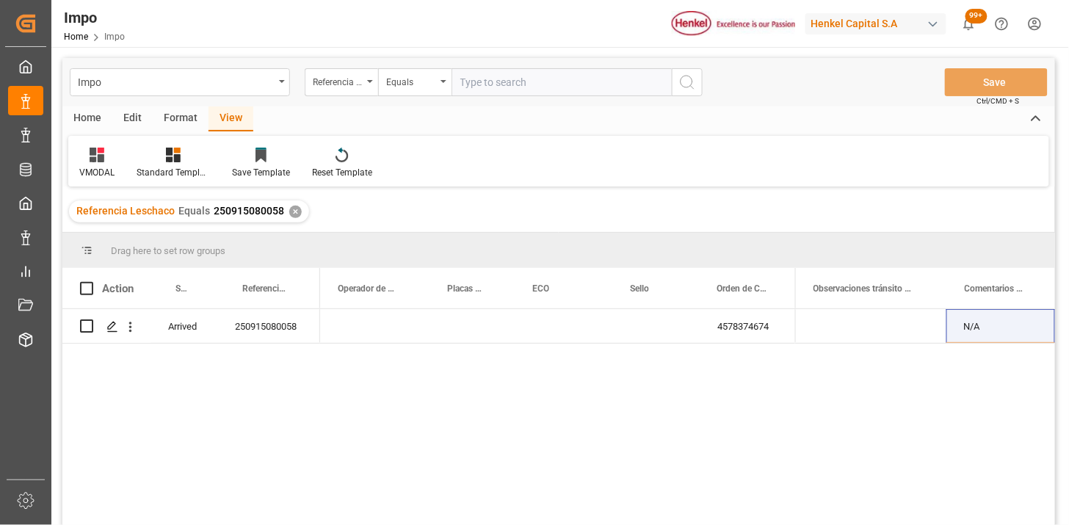
click at [98, 160] on icon at bounding box center [97, 155] width 15 height 15
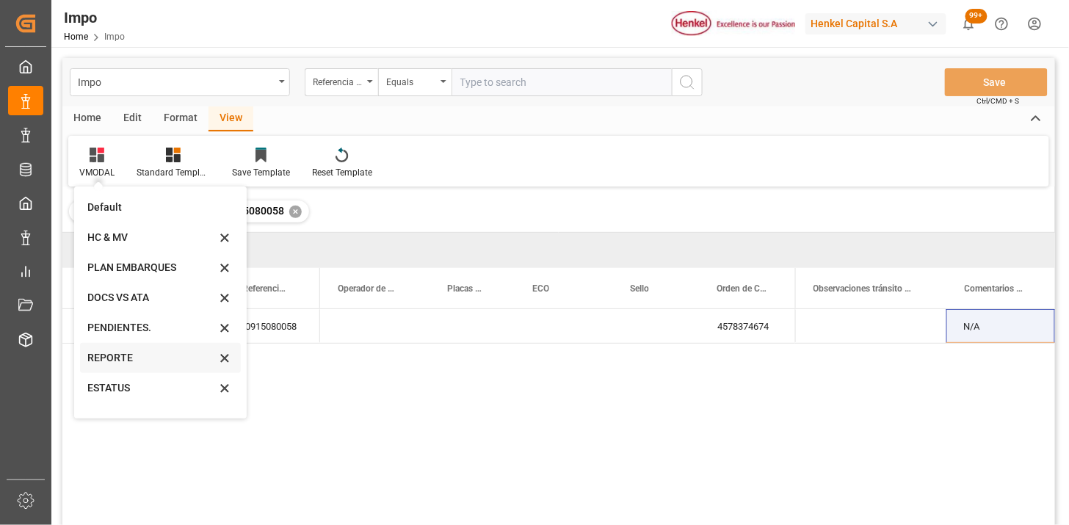
click at [106, 350] on div "REPORTE" at bounding box center [151, 357] width 129 height 15
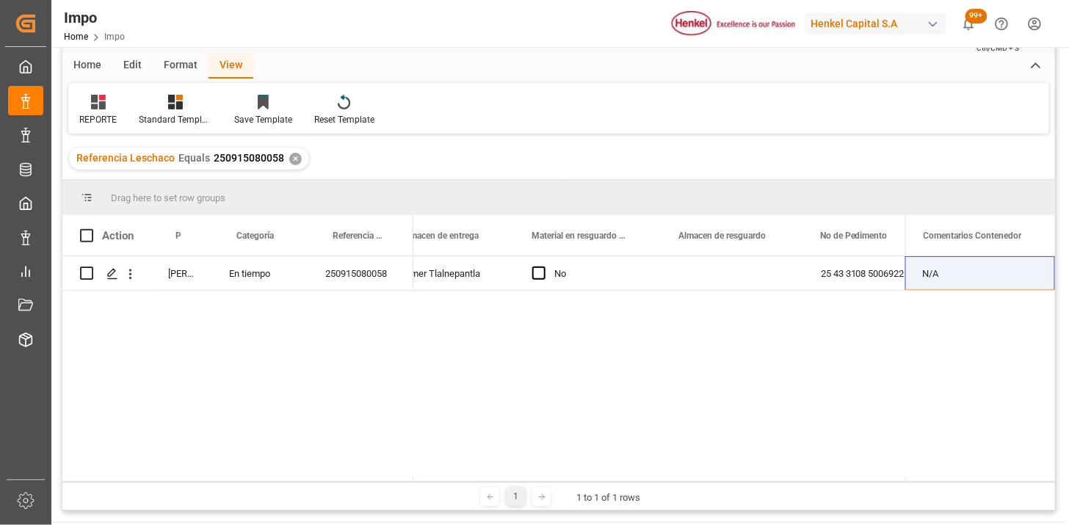
scroll to position [82, 0]
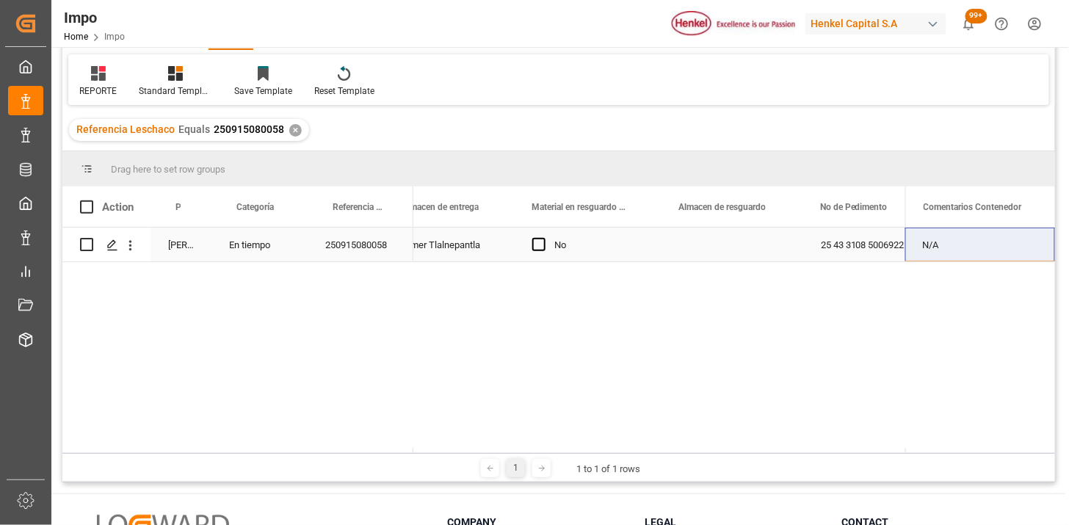
drag, startPoint x: 703, startPoint y: 244, endPoint x: 696, endPoint y: 232, distance: 13.5
click at [696, 232] on div "Press SPACE to select this row." at bounding box center [733, 245] width 142 height 34
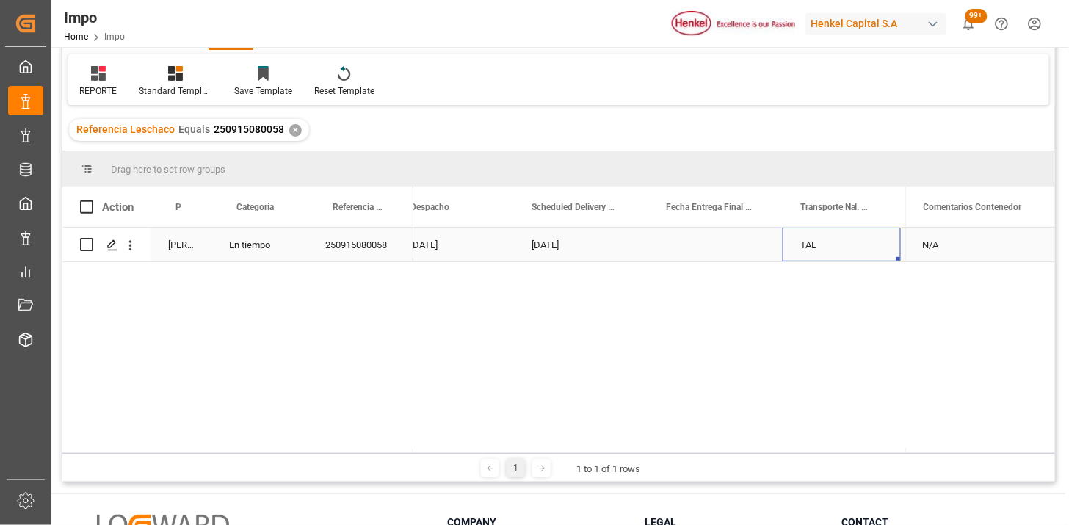
scroll to position [0, 2542]
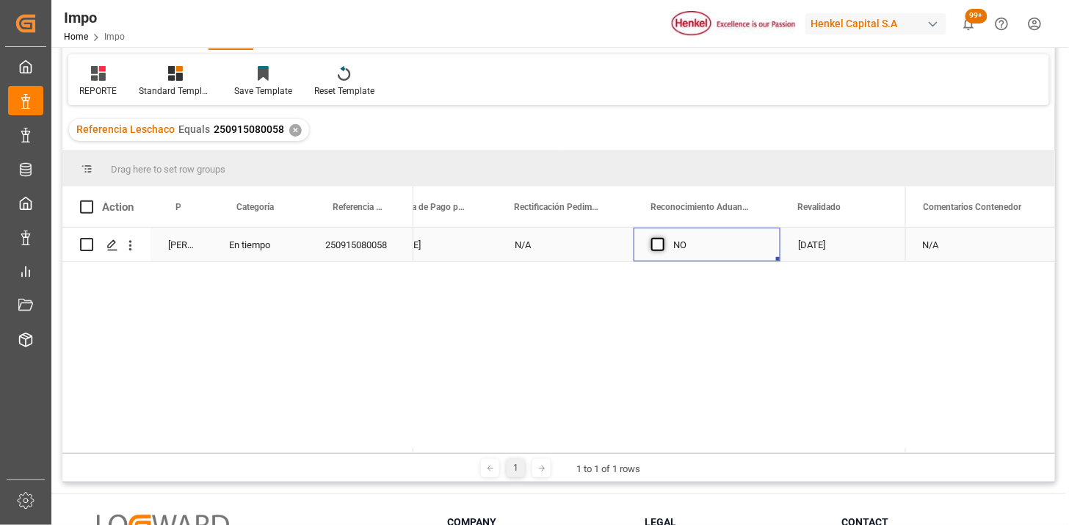
click at [656, 247] on span "Press SPACE to select this row." at bounding box center [657, 244] width 13 height 13
click at [662, 238] on input "Press SPACE to select this row." at bounding box center [662, 238] width 0 height 0
click at [973, 245] on div "N/A" at bounding box center [981, 245] width 150 height 34
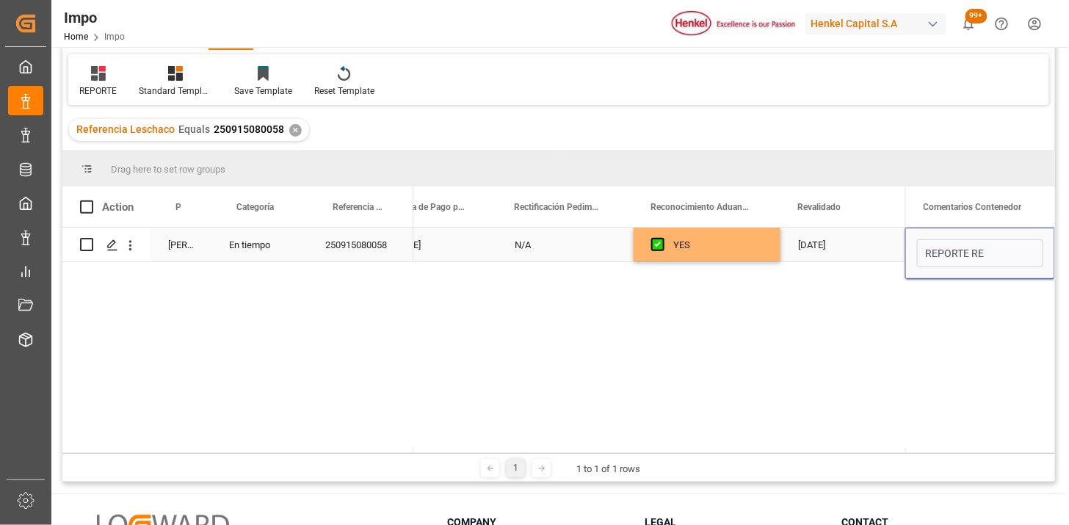
type input "REPORTE REC"
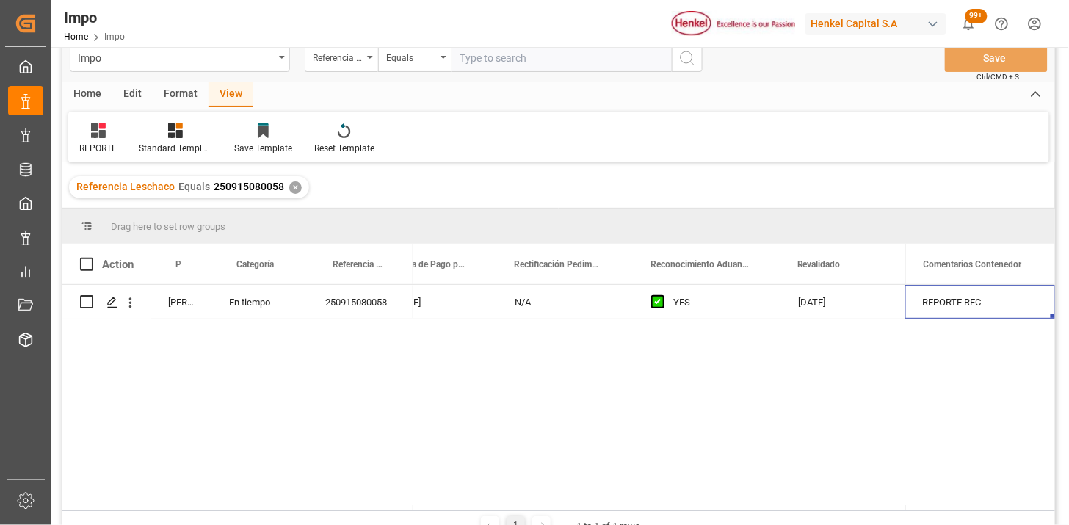
scroll to position [0, 0]
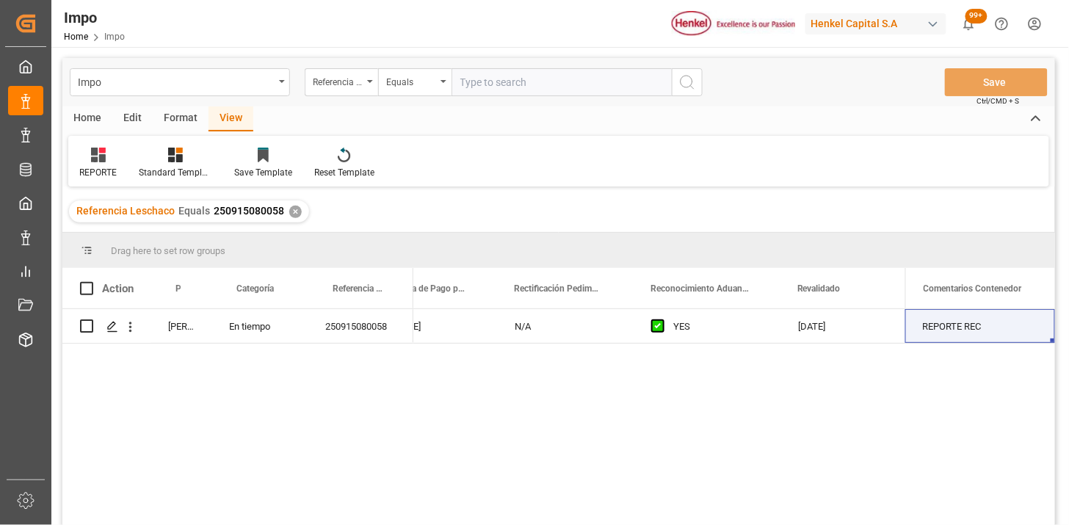
click at [552, 90] on input "text" at bounding box center [562, 82] width 220 height 28
paste input "250906900473"
type input "250906900473"
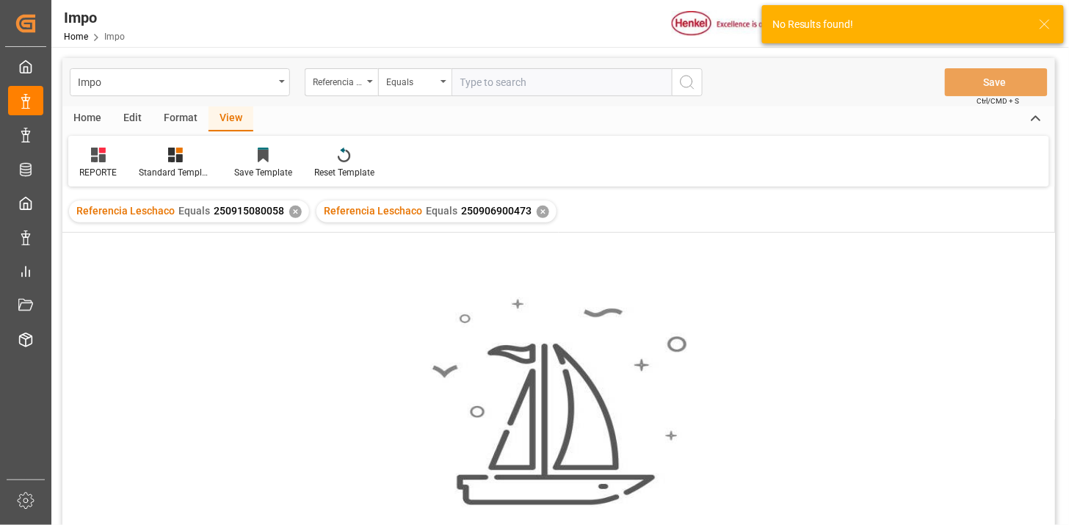
click at [289, 210] on div "✕" at bounding box center [295, 212] width 12 height 12
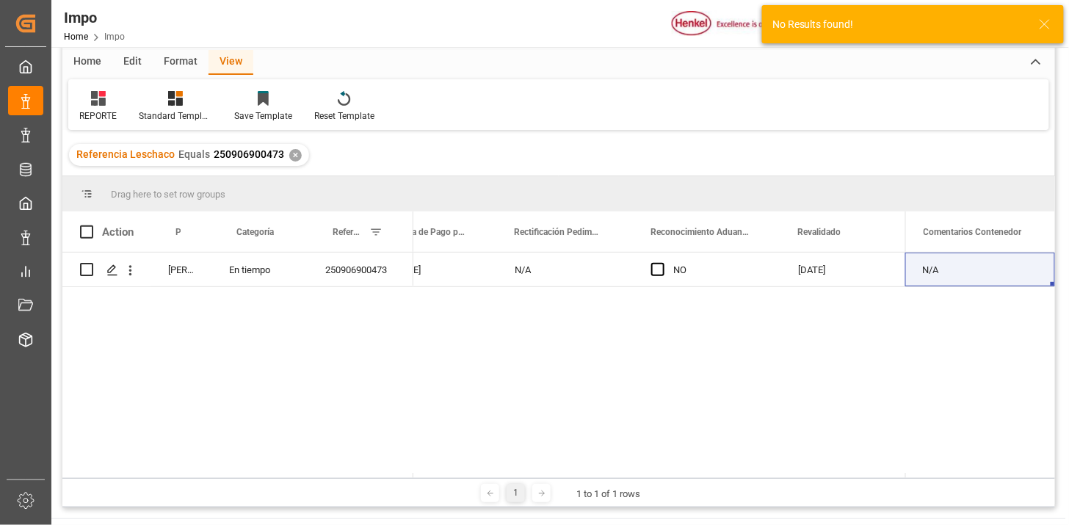
scroll to position [82, 0]
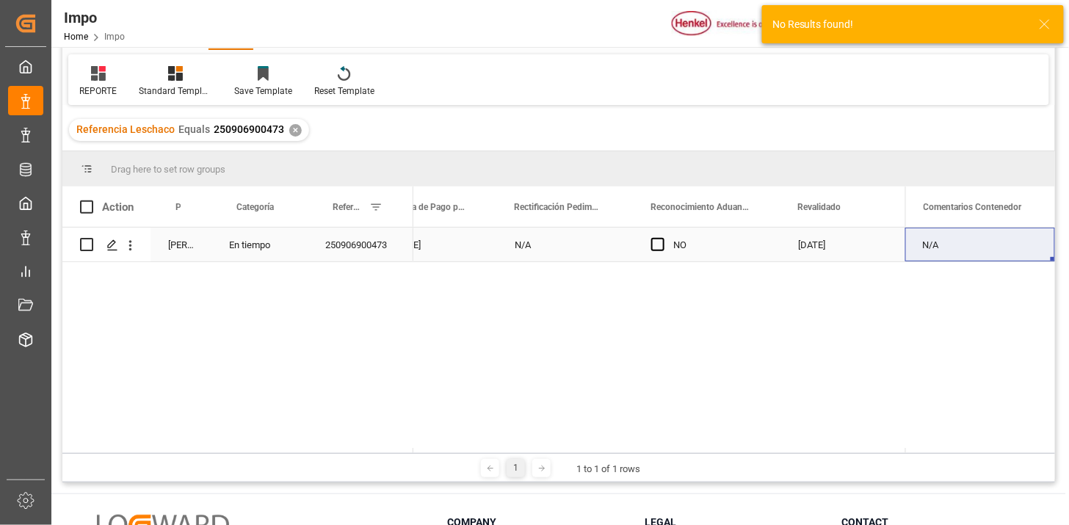
click at [364, 240] on div "250906900473" at bounding box center [361, 245] width 106 height 34
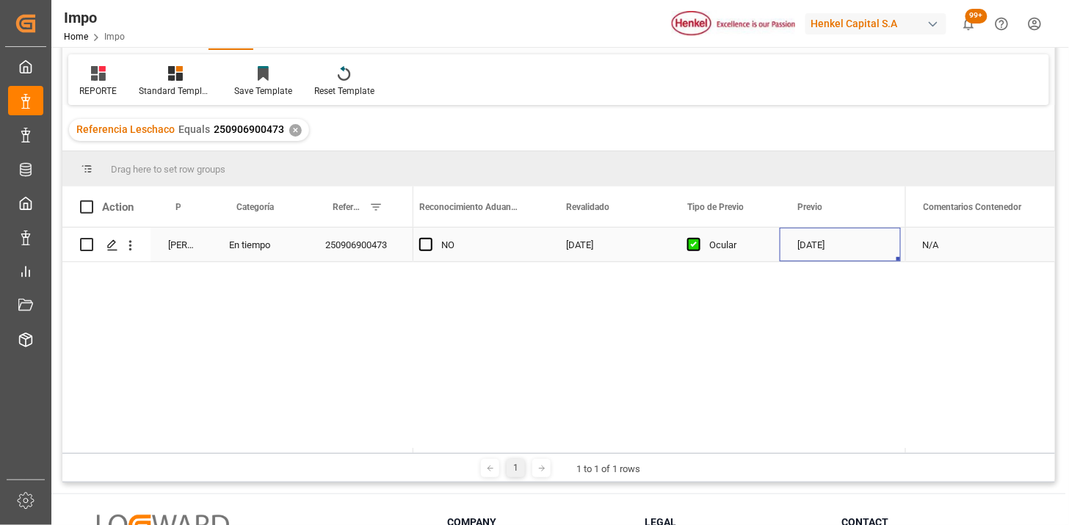
scroll to position [0, 1619]
click at [546, 251] on div "13-09-2025" at bounding box center [581, 245] width 134 height 34
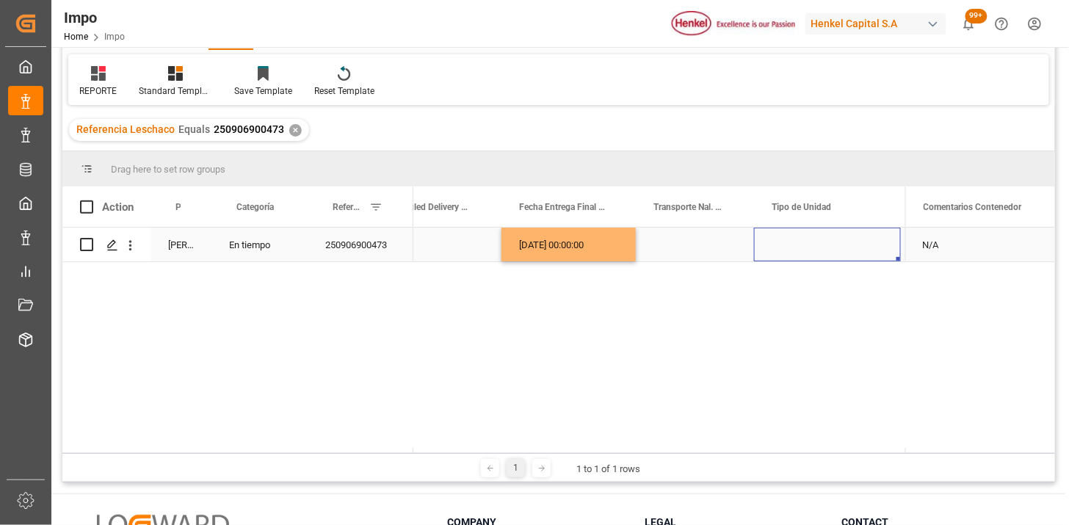
click at [662, 245] on div "Press SPACE to select this row." at bounding box center [695, 245] width 118 height 34
click at [663, 245] on div "Press SPACE to select this row." at bounding box center [695, 245] width 118 height 34
click at [674, 244] on input "Press SPACE to select this row." at bounding box center [695, 253] width 95 height 28
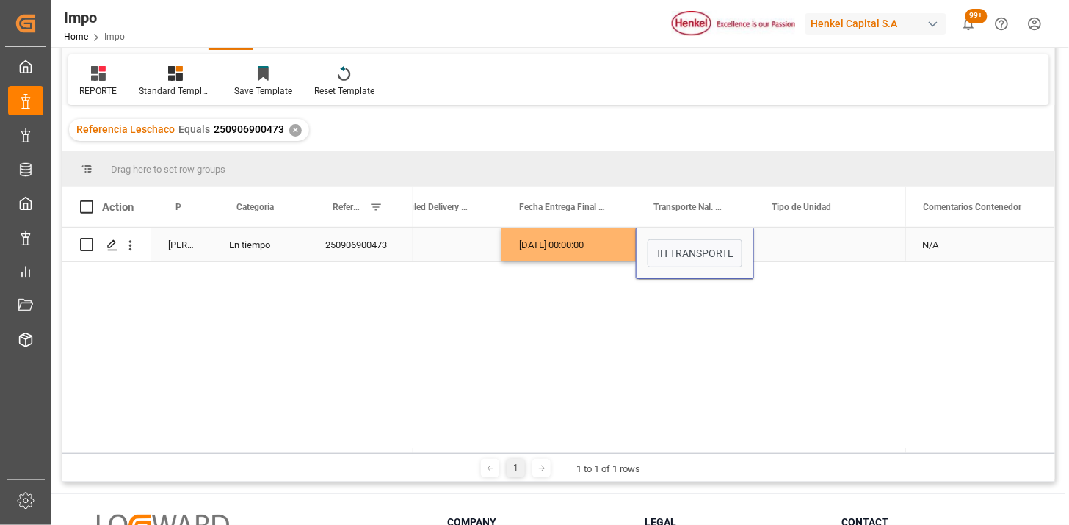
type input "HH TRANSPORTES"
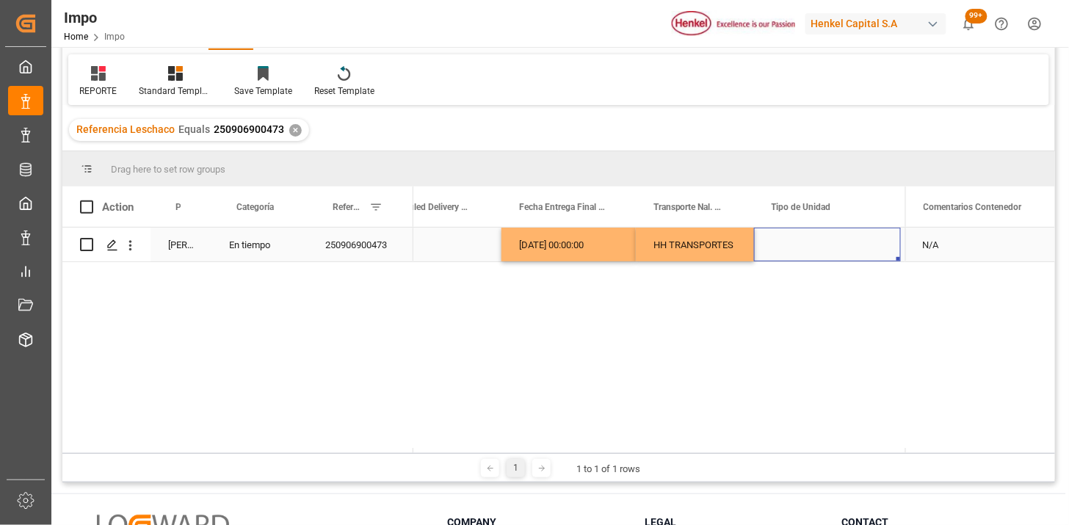
click at [827, 253] on div "Press SPACE to select this row." at bounding box center [827, 245] width 147 height 34
click at [827, 252] on div "Press SPACE to select this row." at bounding box center [827, 245] width 147 height 34
click at [824, 250] on div "Press SPACE to select this row." at bounding box center [827, 245] width 147 height 34
click at [824, 248] on div "Press SPACE to select this row." at bounding box center [827, 245] width 147 height 34
click at [812, 253] on input "Press SPACE to select this row." at bounding box center [827, 253] width 123 height 28
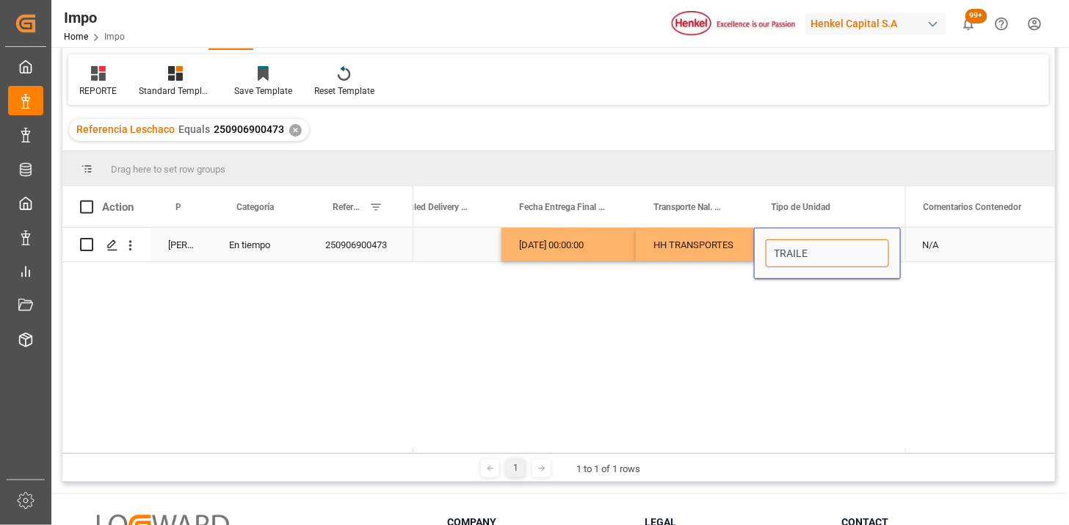
type input "TRAILER"
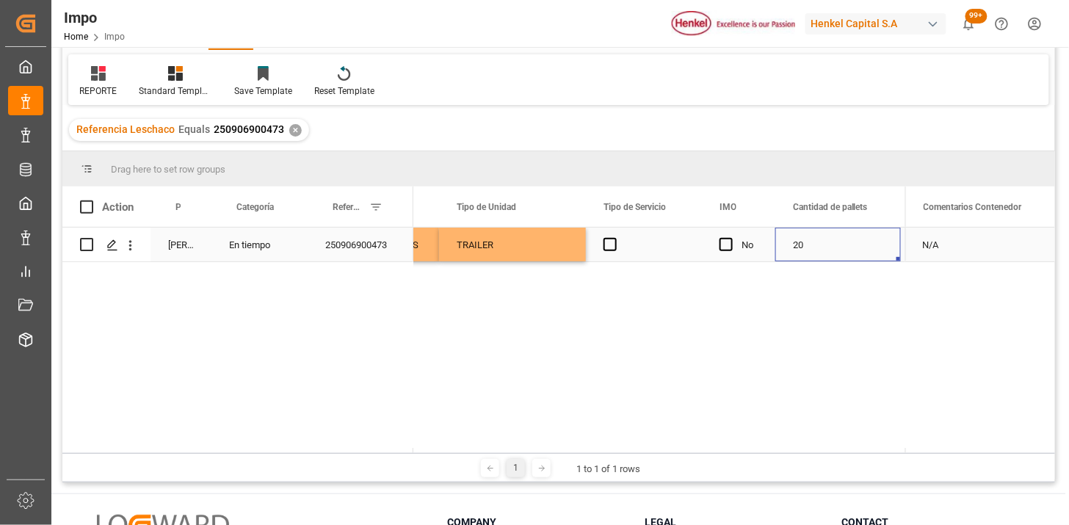
click at [613, 253] on div "Press SPACE to select this row." at bounding box center [644, 245] width 116 height 34
drag, startPoint x: 608, startPoint y: 245, endPoint x: 663, endPoint y: 255, distance: 55.9
click at [618, 248] on div "Press SPACE to select this row." at bounding box center [644, 245] width 116 height 34
click at [607, 242] on span "Press SPACE to select this row." at bounding box center [610, 244] width 13 height 13
click at [615, 238] on input "Press SPACE to select this row." at bounding box center [615, 238] width 0 height 0
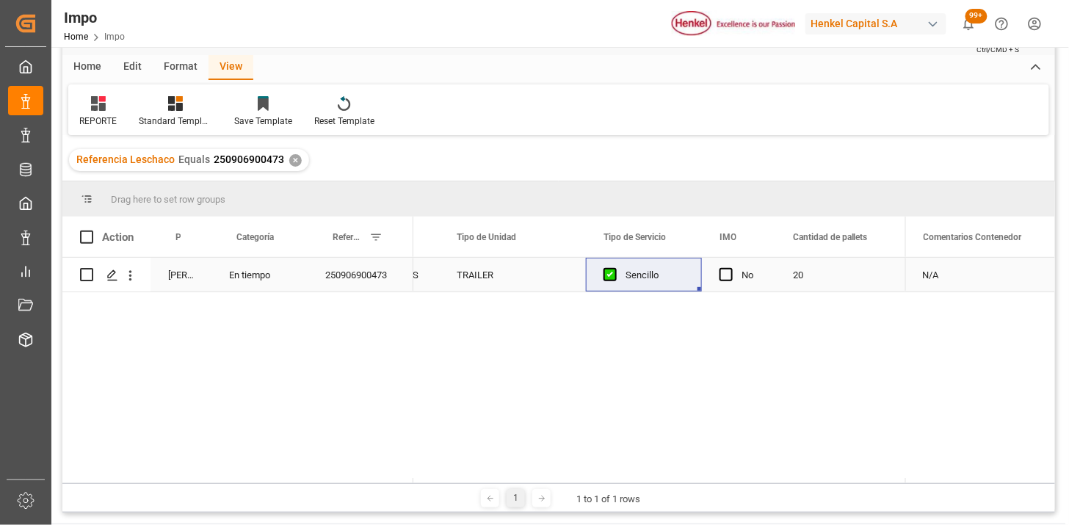
scroll to position [0, 0]
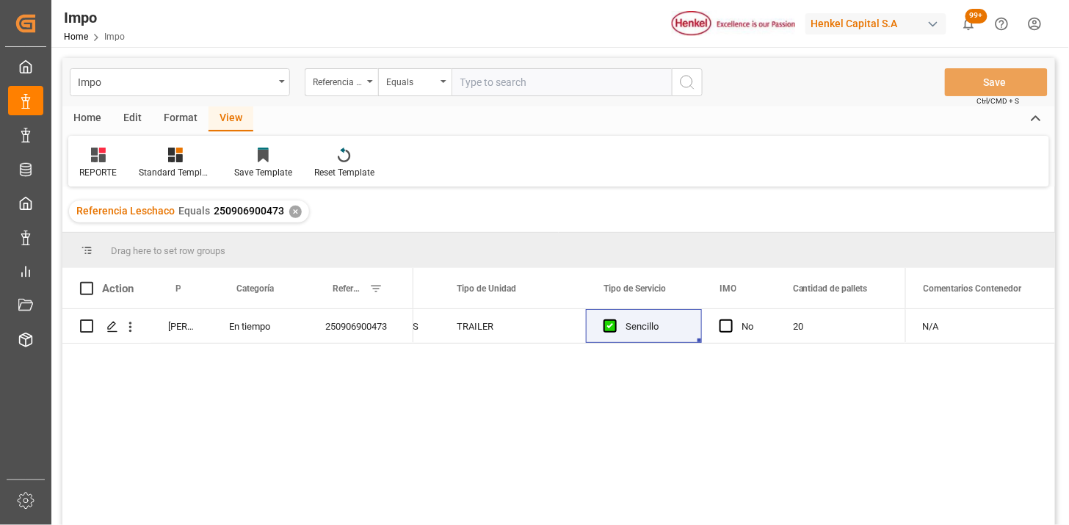
click at [552, 90] on input "text" at bounding box center [562, 82] width 220 height 28
paste input "250915080046"
type input "250915080046"
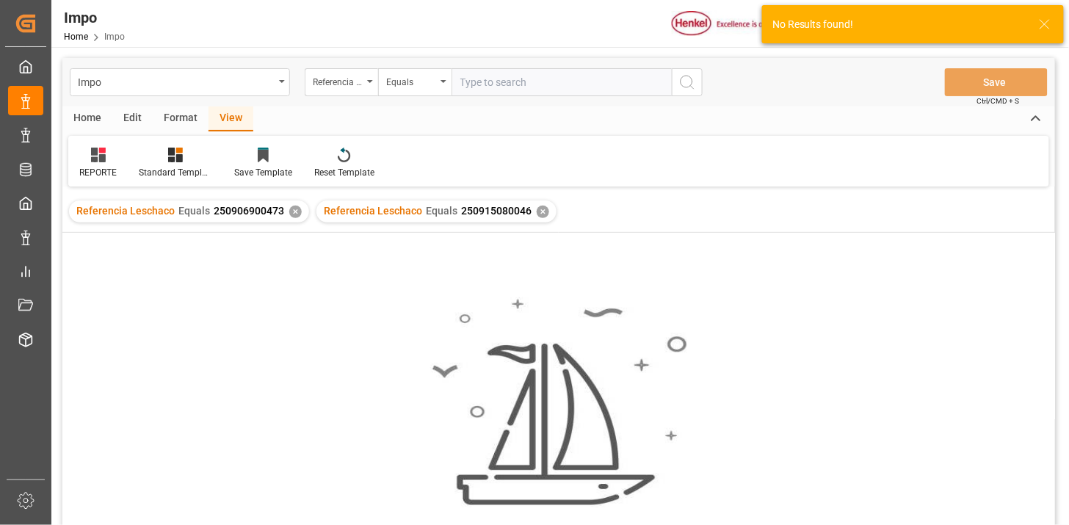
click at [294, 208] on div "✕" at bounding box center [295, 212] width 12 height 12
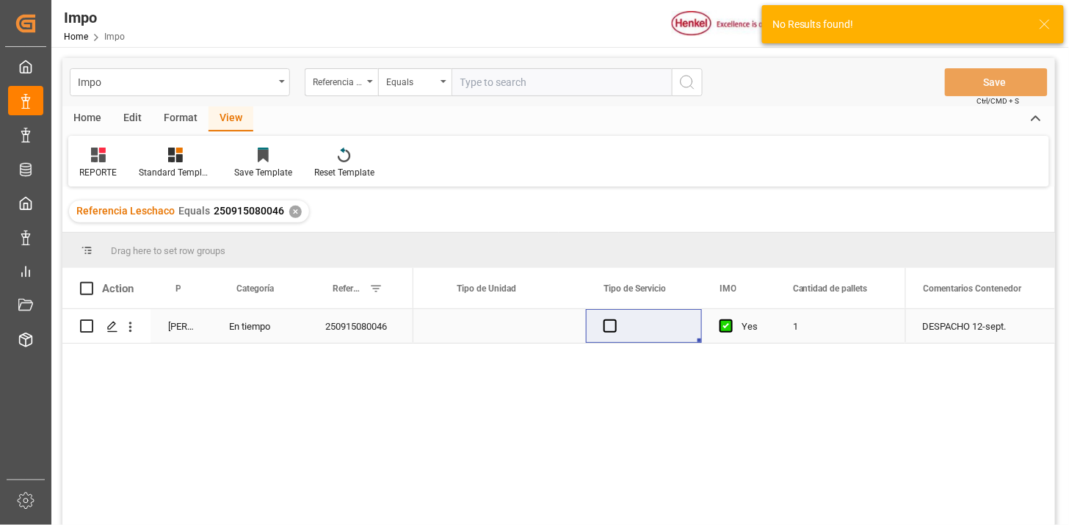
click at [502, 332] on div "Press SPACE to select this row." at bounding box center [512, 326] width 147 height 34
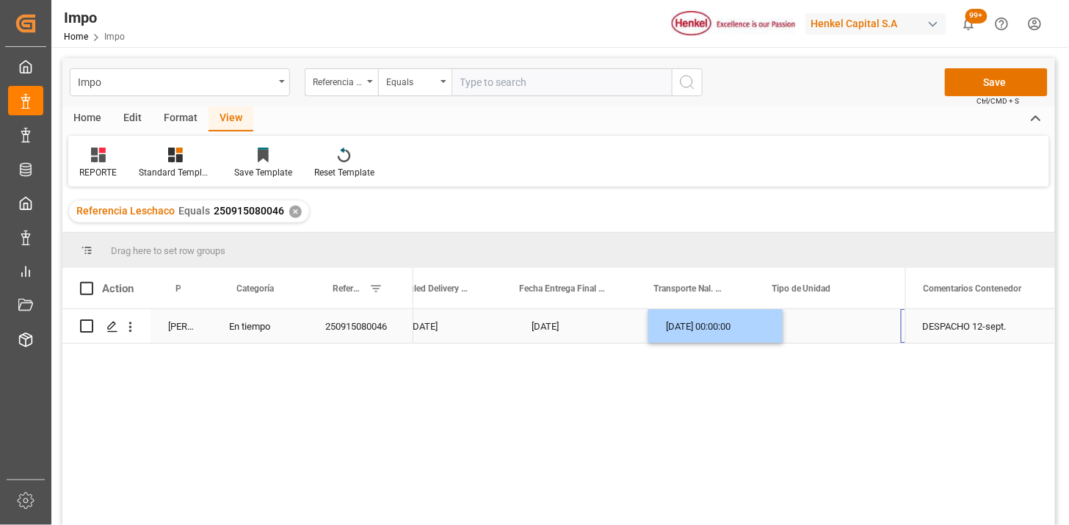
scroll to position [0, 2657]
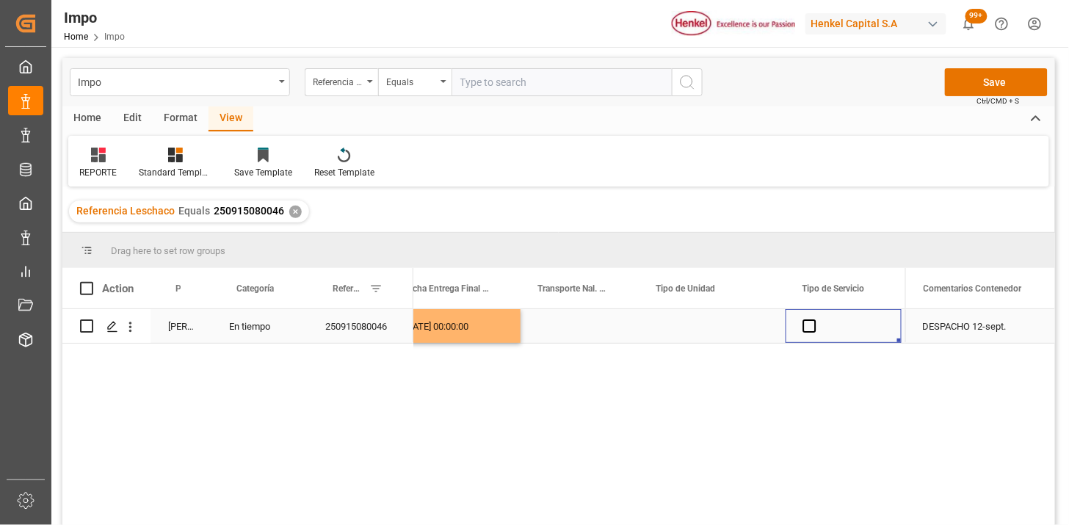
click at [589, 329] on div "Press SPACE to select this row." at bounding box center [580, 326] width 118 height 34
click at [589, 328] on div "Press SPACE to select this row." at bounding box center [580, 326] width 118 height 34
click at [589, 328] on input "Press SPACE to select this row." at bounding box center [579, 335] width 95 height 28
type input "TNC"
click at [677, 319] on div "Press SPACE to select this row." at bounding box center [712, 326] width 147 height 34
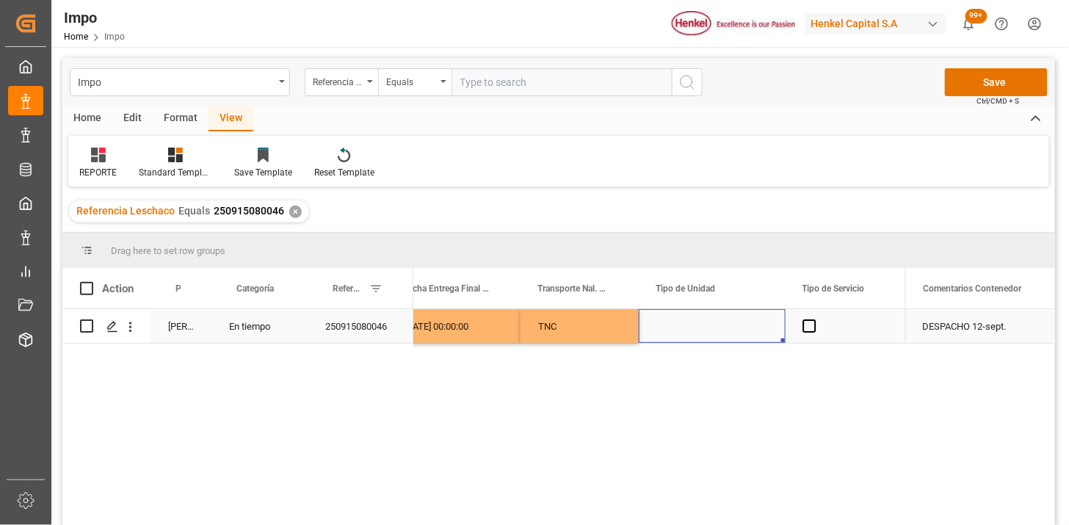
click at [677, 319] on div "Press SPACE to select this row." at bounding box center [712, 326] width 147 height 34
click at [677, 319] on div "Press SPACE to select this row." at bounding box center [712, 334] width 147 height 51
click at [678, 324] on input "Press SPACE to select this row." at bounding box center [712, 335] width 123 height 28
type input "DIRECTA / 3.5"
click at [817, 328] on div "Press SPACE to select this row." at bounding box center [844, 326] width 116 height 34
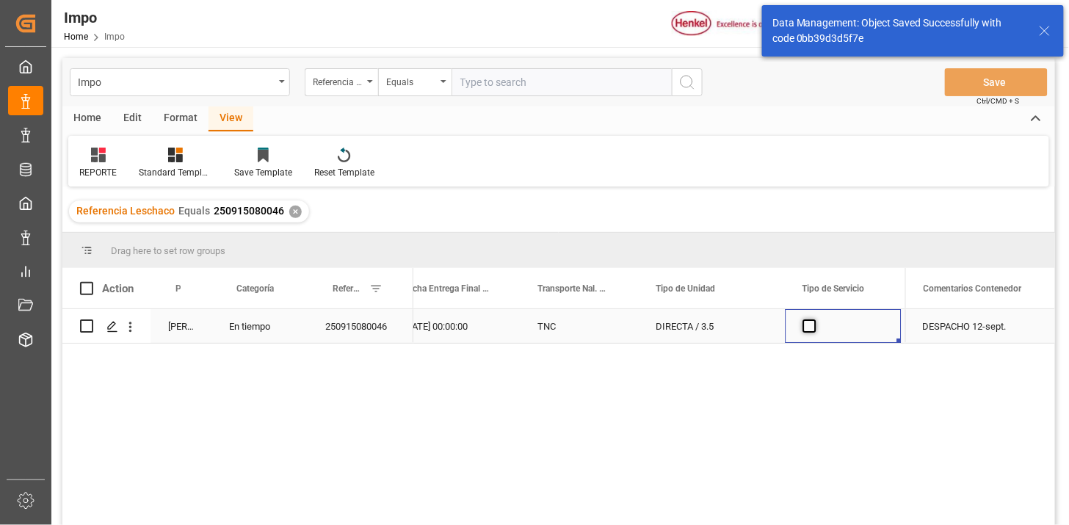
click at [811, 325] on span "Press SPACE to select this row." at bounding box center [810, 325] width 13 height 13
click at [815, 319] on input "Press SPACE to select this row." at bounding box center [815, 319] width 0 height 0
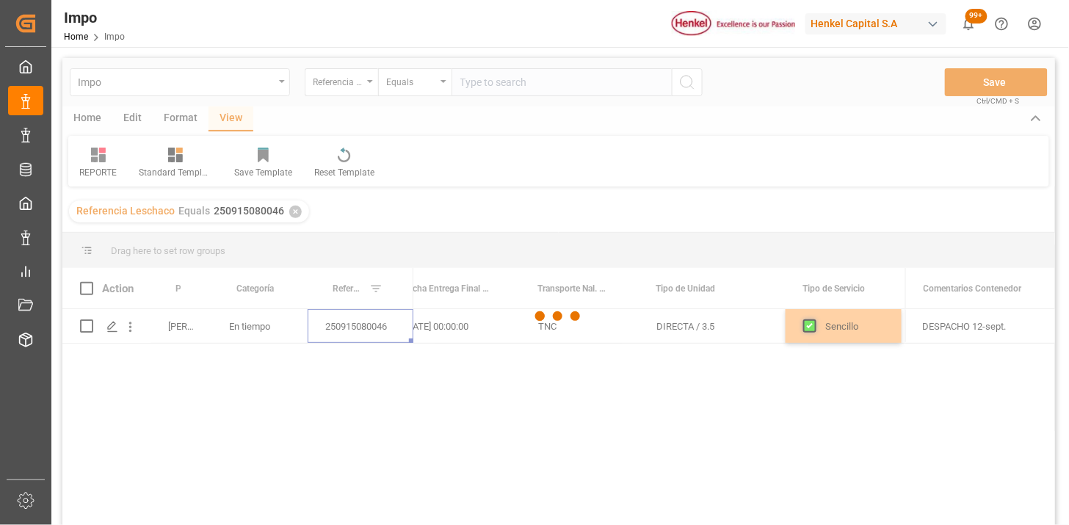
scroll to position [0, 0]
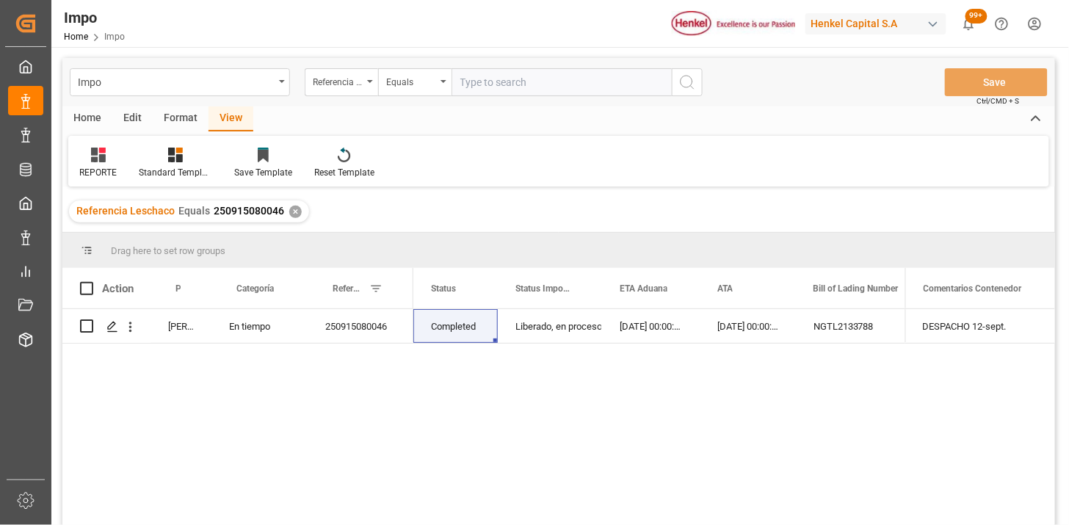
click at [559, 85] on input "text" at bounding box center [562, 82] width 220 height 28
paste input "250906900422"
type input "250906900422"
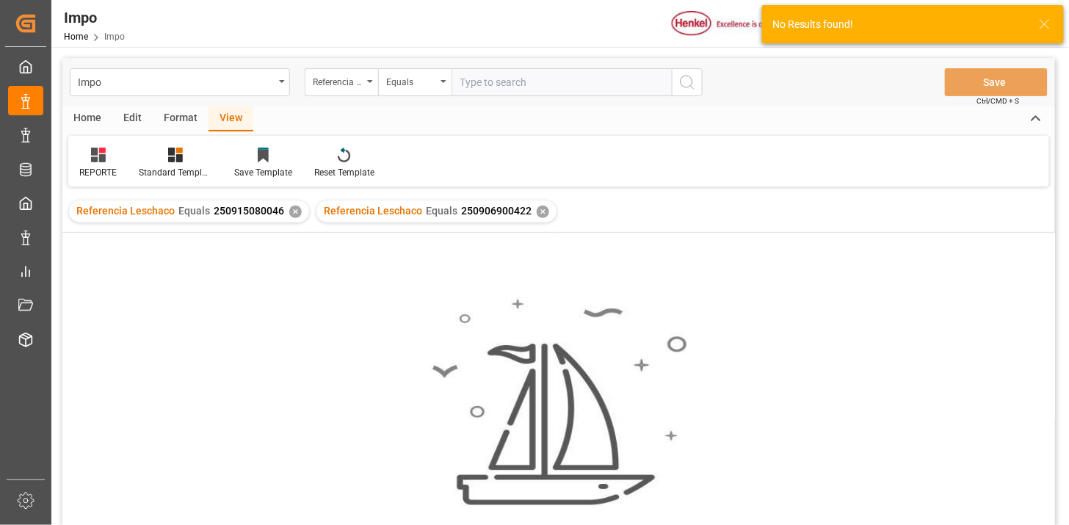
click at [289, 206] on div "✕" at bounding box center [295, 212] width 12 height 12
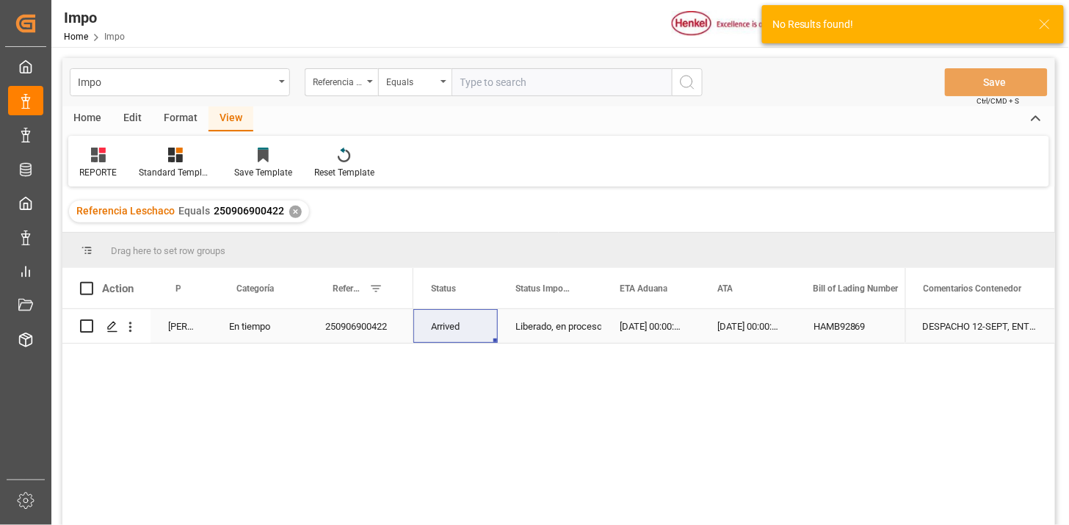
click at [712, 336] on div "31-08-2025 00:00:00" at bounding box center [748, 326] width 96 height 34
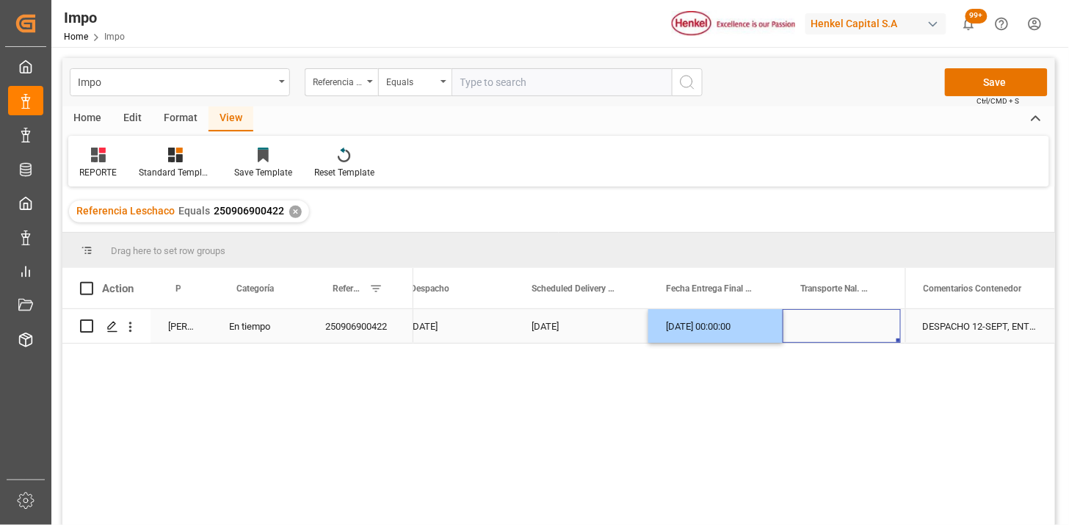
scroll to position [0, 2542]
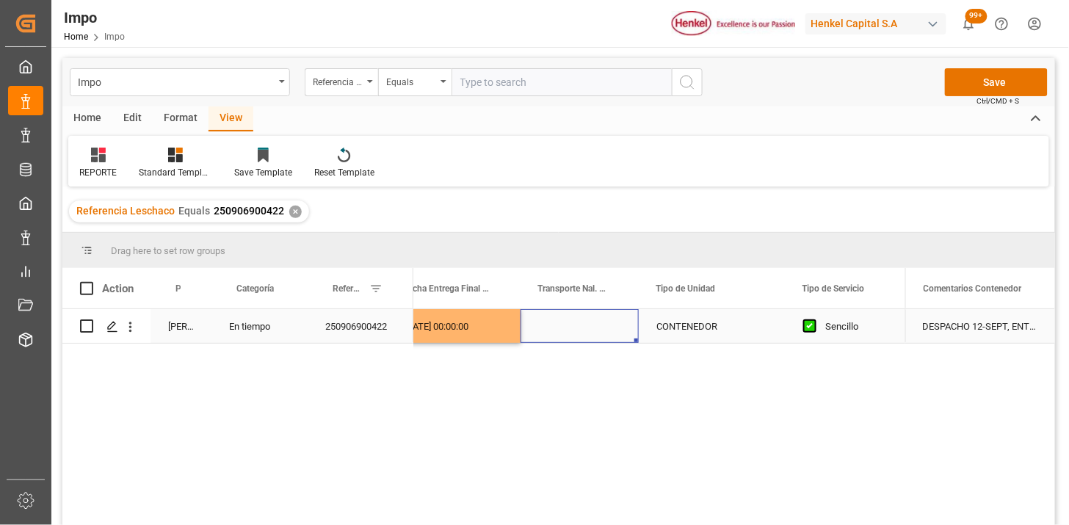
click at [574, 329] on div "Press SPACE to select this row." at bounding box center [580, 326] width 118 height 34
click at [574, 328] on input "Press SPACE to select this row." at bounding box center [579, 335] width 95 height 28
type input "TLH"
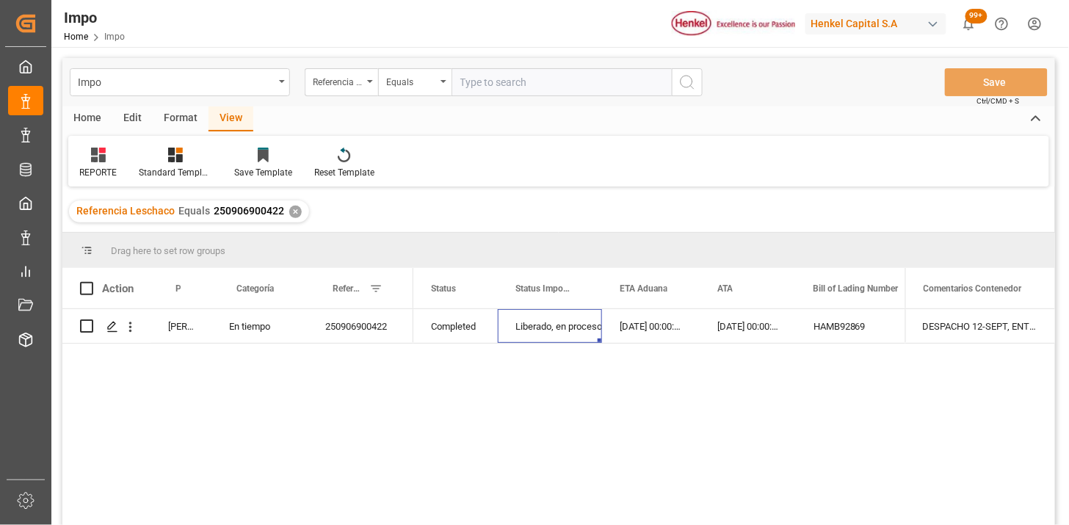
click at [546, 88] on input "text" at bounding box center [562, 82] width 220 height 28
paste input "250906900575"
type input "250906900575"
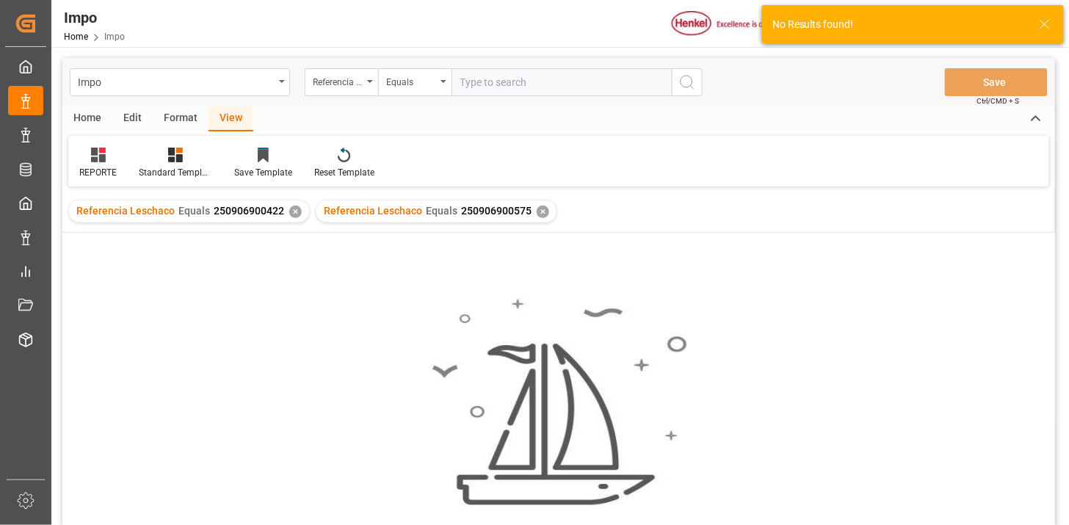
click at [289, 213] on div "✕" at bounding box center [295, 212] width 12 height 12
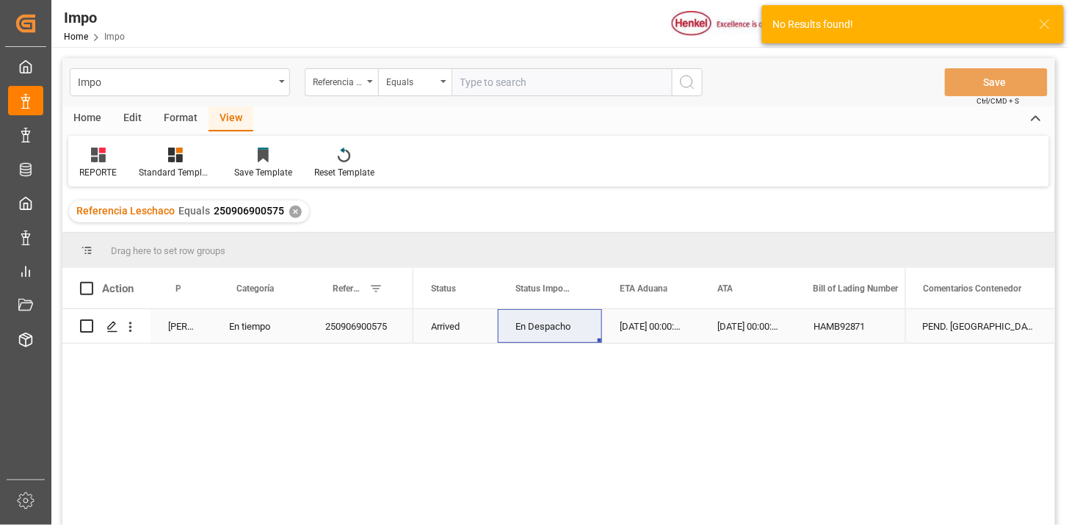
click at [654, 339] on div "31-08-2025 00:00:00" at bounding box center [651, 326] width 98 height 34
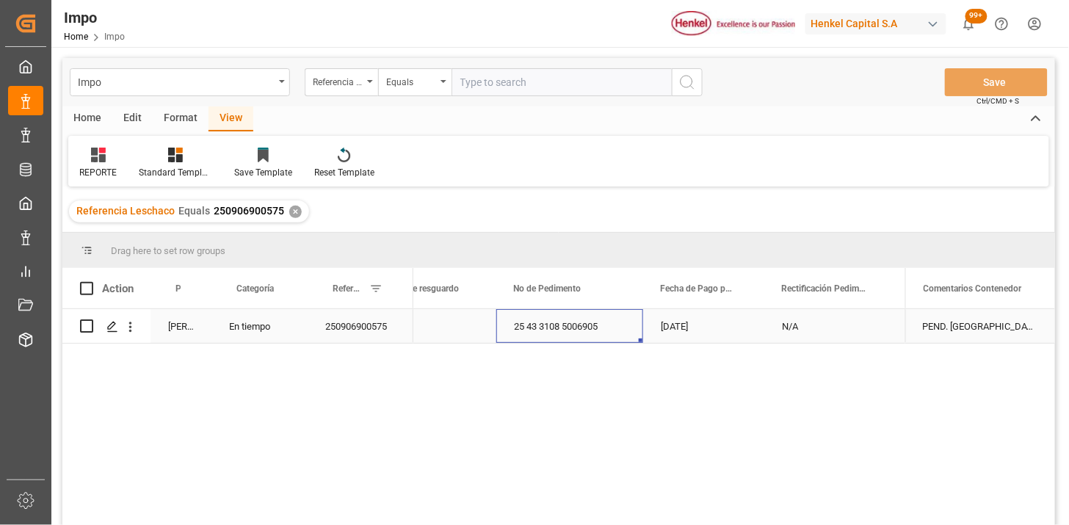
click at [604, 333] on div "25 43 3108 5006905" at bounding box center [570, 326] width 147 height 34
click at [354, 335] on div "250906900575" at bounding box center [361, 326] width 106 height 34
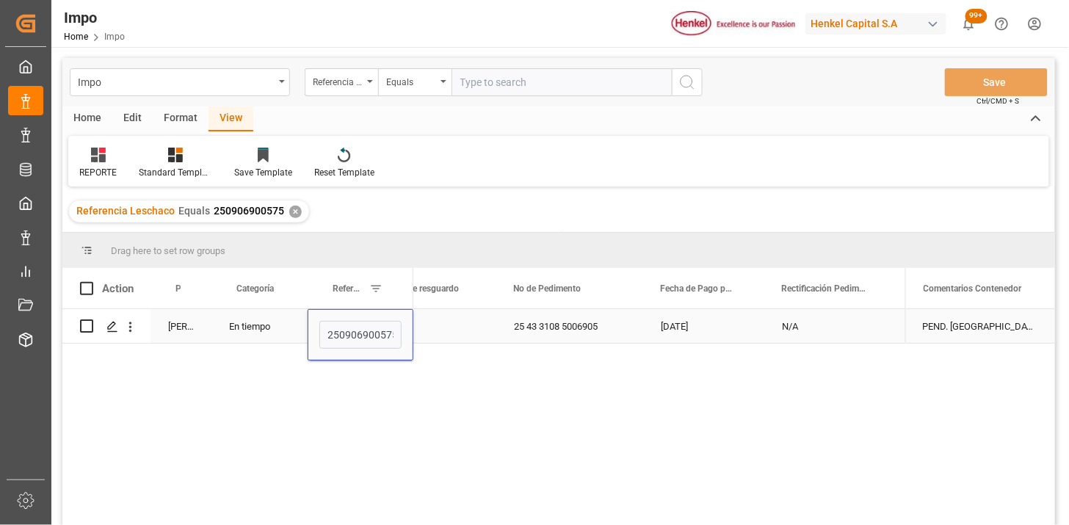
click at [453, 331] on div "Press SPACE to select this row." at bounding box center [426, 326] width 142 height 34
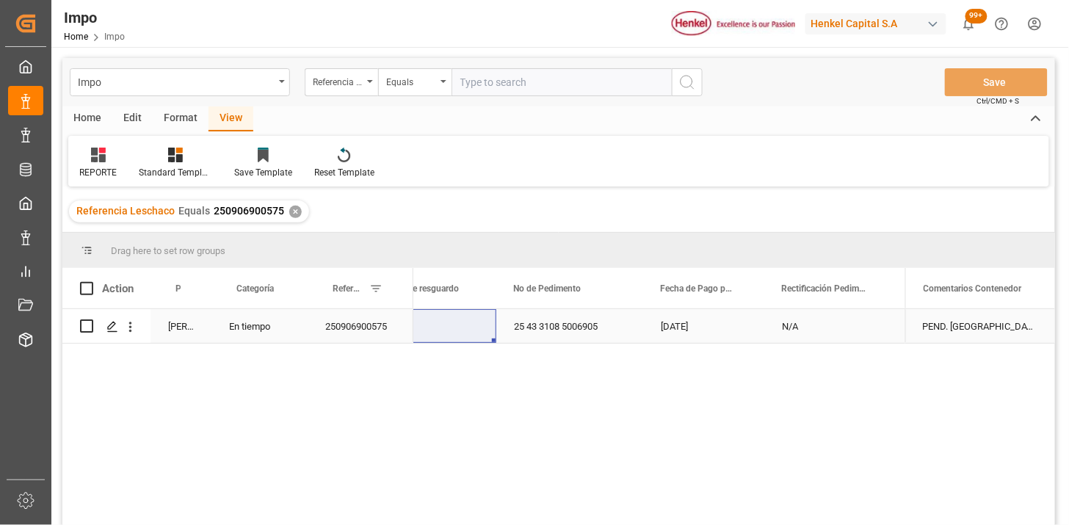
click at [371, 342] on div "Karla Chavez En tiempo 250906900575" at bounding box center [237, 326] width 351 height 35
click at [376, 331] on div "250906900575" at bounding box center [361, 326] width 106 height 34
click at [253, 325] on div "En tiempo" at bounding box center [260, 326] width 96 height 34
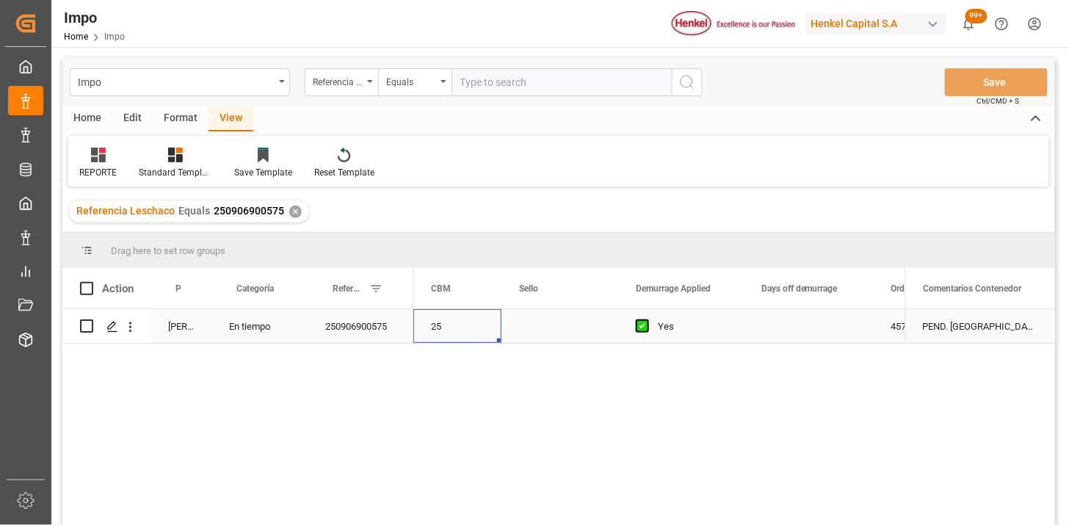
scroll to position [0, 3219]
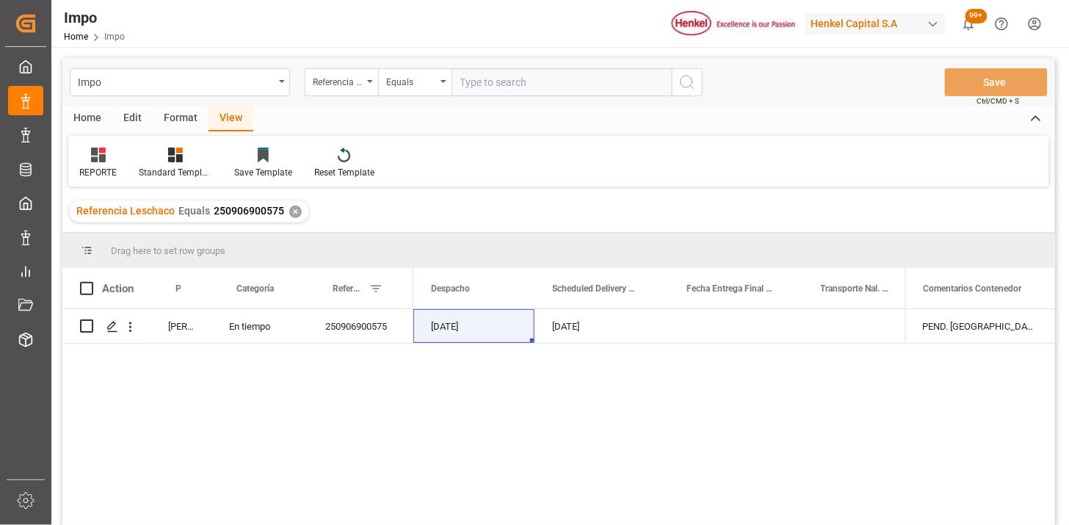
click at [294, 211] on div "✕" at bounding box center [295, 212] width 12 height 12
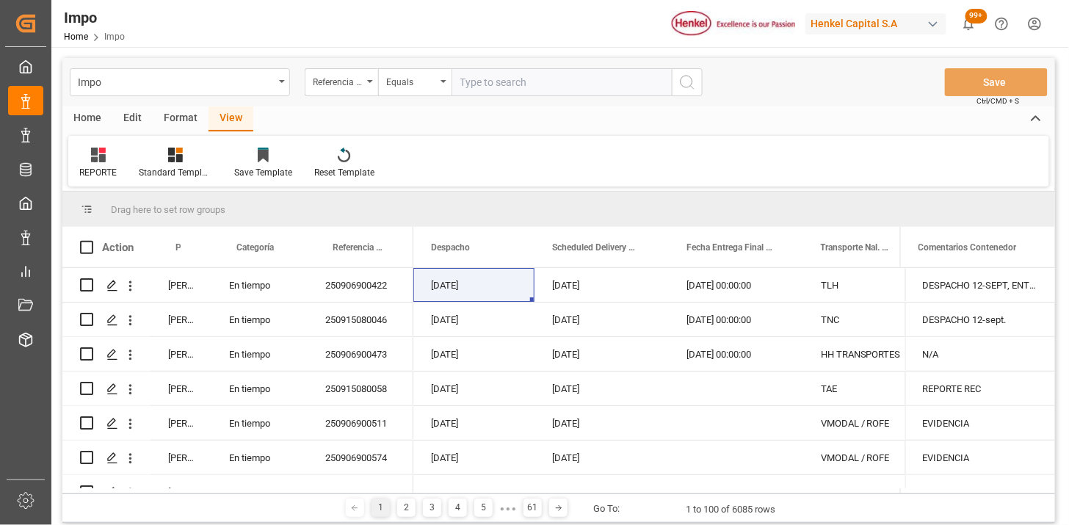
click at [525, 84] on input "text" at bounding box center [562, 82] width 220 height 28
paste input "250915080099"
type input "250915080099"
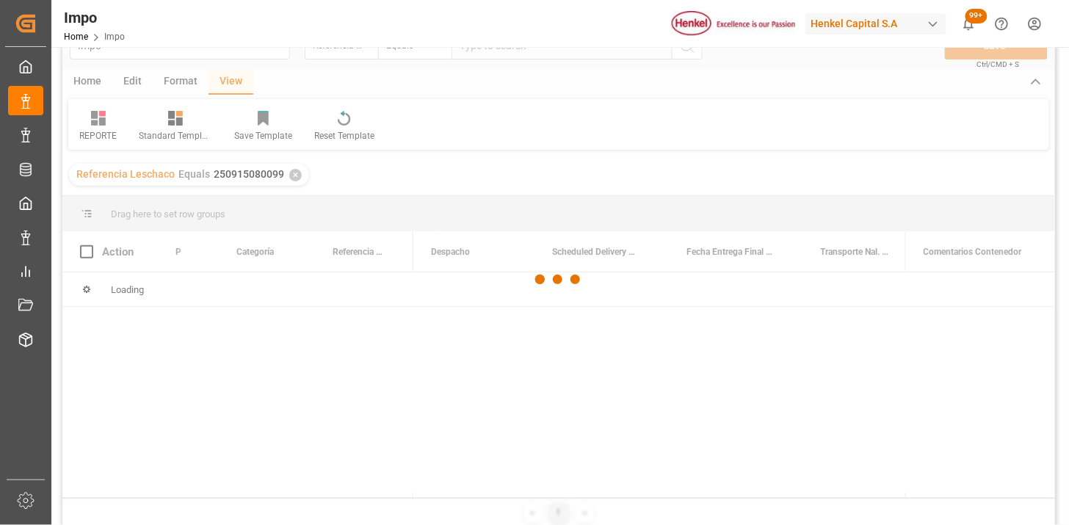
scroll to position [82, 0]
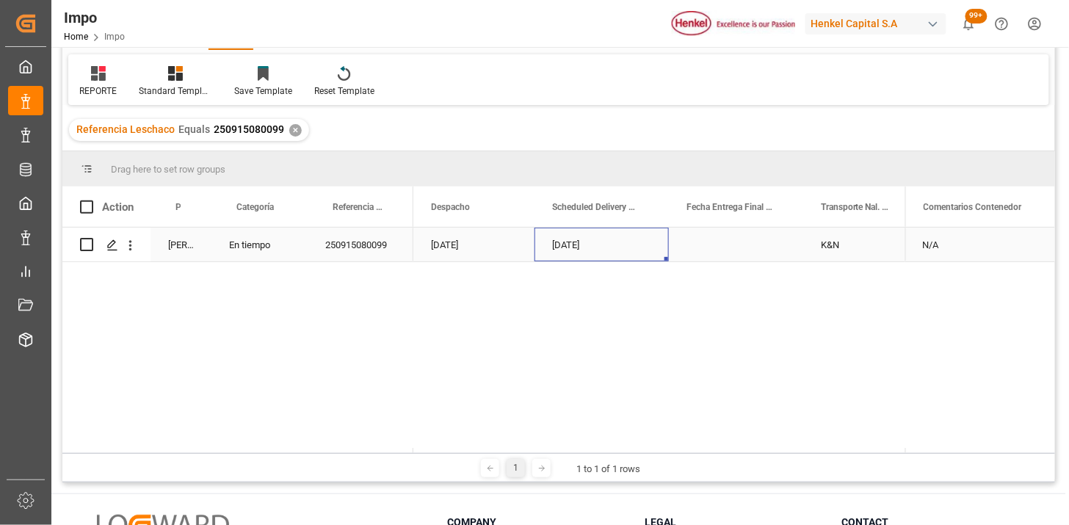
click at [568, 257] on div "17-09-2025" at bounding box center [602, 245] width 134 height 34
click at [715, 255] on div "Press SPACE to select this row." at bounding box center [736, 245] width 134 height 34
click at [715, 254] on div "Press SPACE to select this row." at bounding box center [736, 245] width 134 height 34
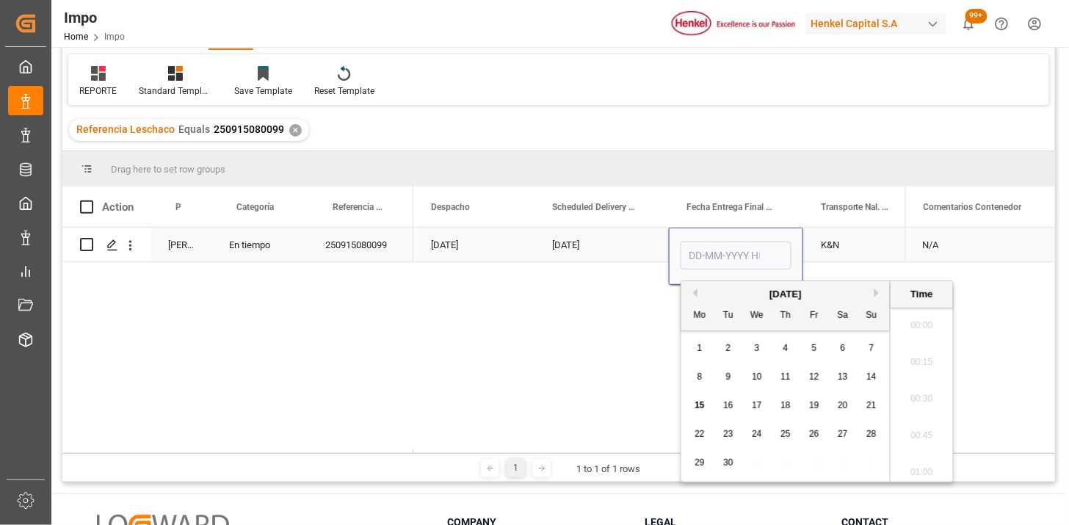
scroll to position [1326, 0]
type input "12-09-2025 00:00"
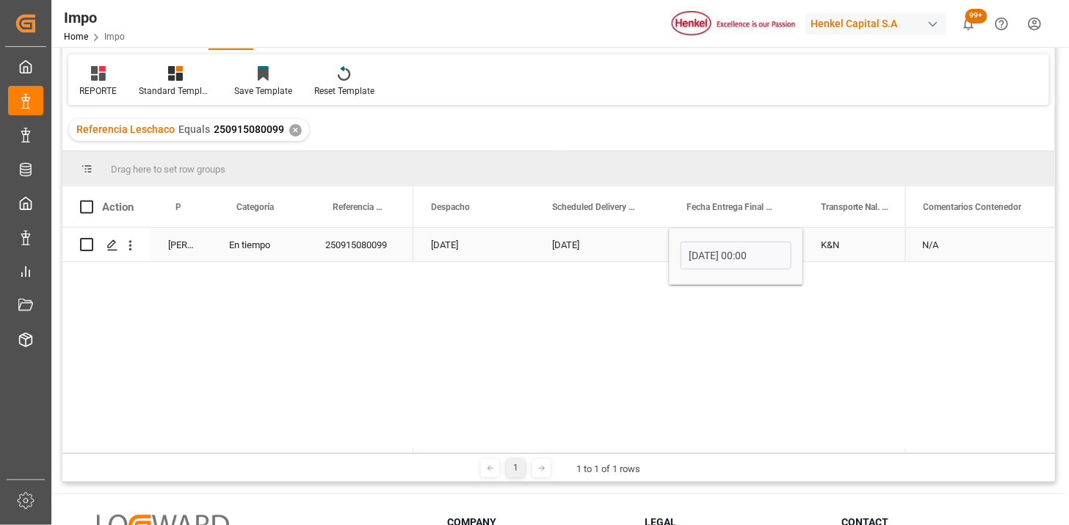
drag, startPoint x: 581, startPoint y: 236, endPoint x: 571, endPoint y: 238, distance: 9.8
click at [573, 237] on div "17-09-2025" at bounding box center [602, 245] width 134 height 34
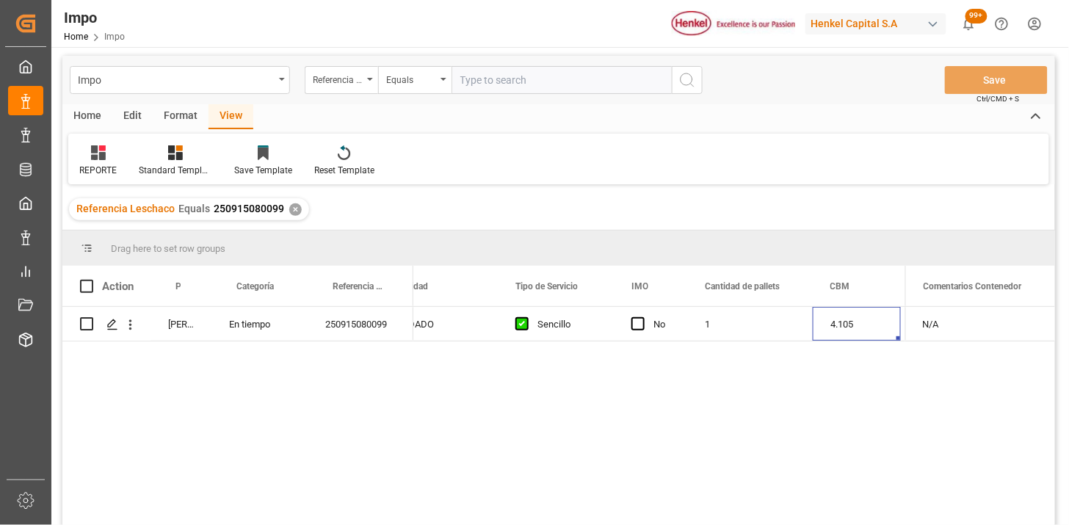
scroll to position [0, 0]
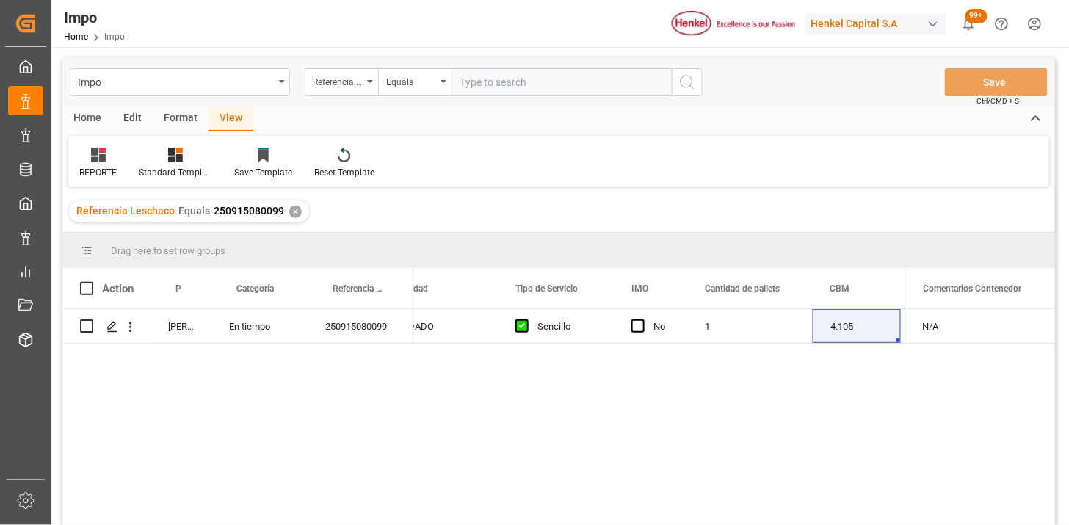
click at [578, 75] on input "text" at bounding box center [562, 82] width 220 height 28
paste input "250906900575"
type input "250906900575"
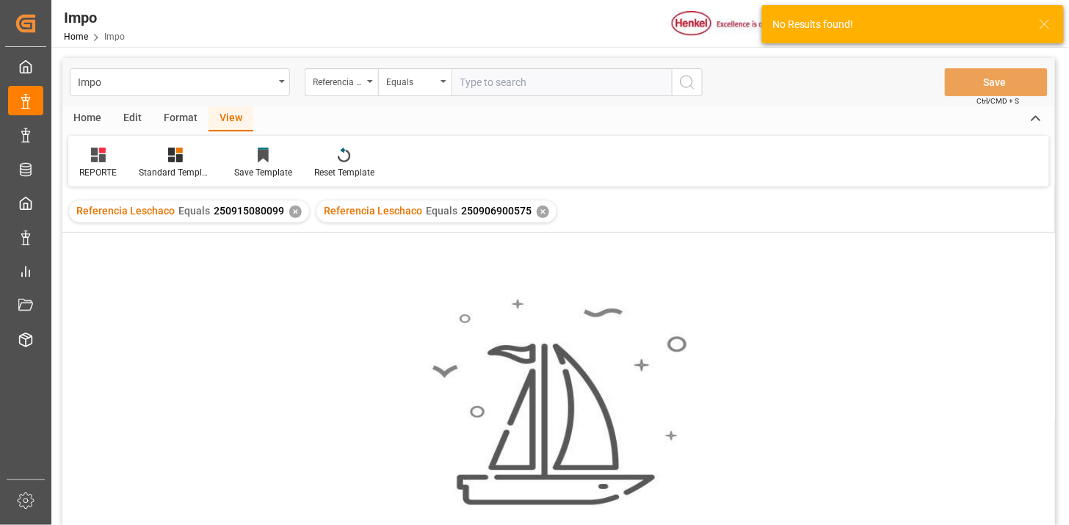
click at [294, 214] on div "✕" at bounding box center [295, 212] width 12 height 12
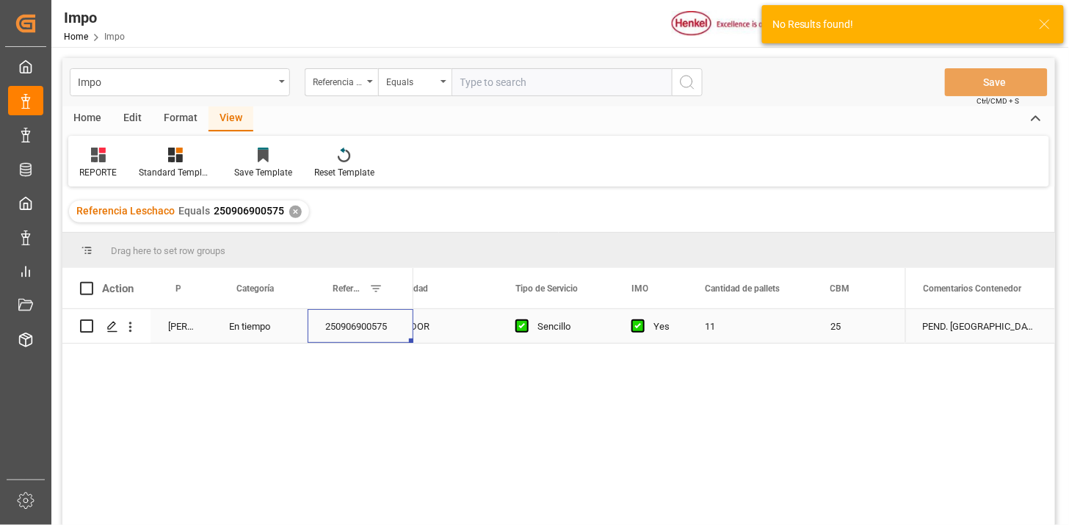
click at [361, 332] on div "250906900575" at bounding box center [361, 326] width 106 height 34
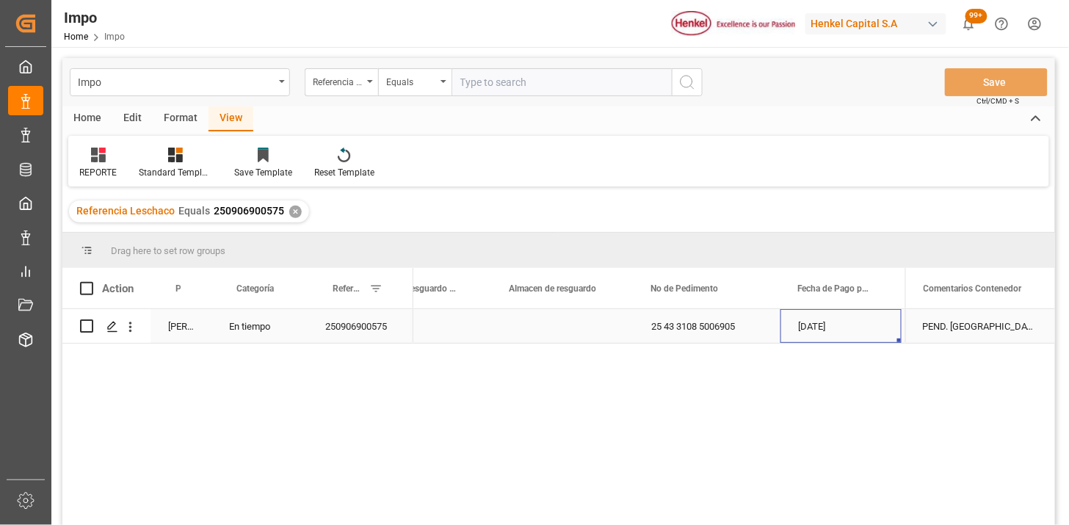
scroll to position [0, 835]
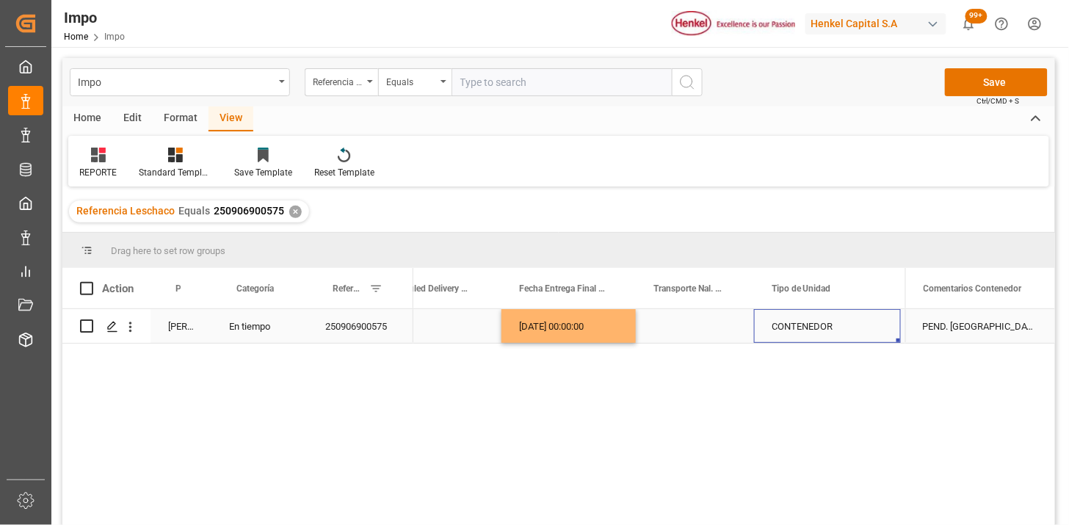
click at [691, 327] on div "Press SPACE to select this row." at bounding box center [695, 326] width 118 height 34
click at [691, 327] on input "Press SPACE to select this row." at bounding box center [695, 335] width 95 height 28
type input "VIKINGO"
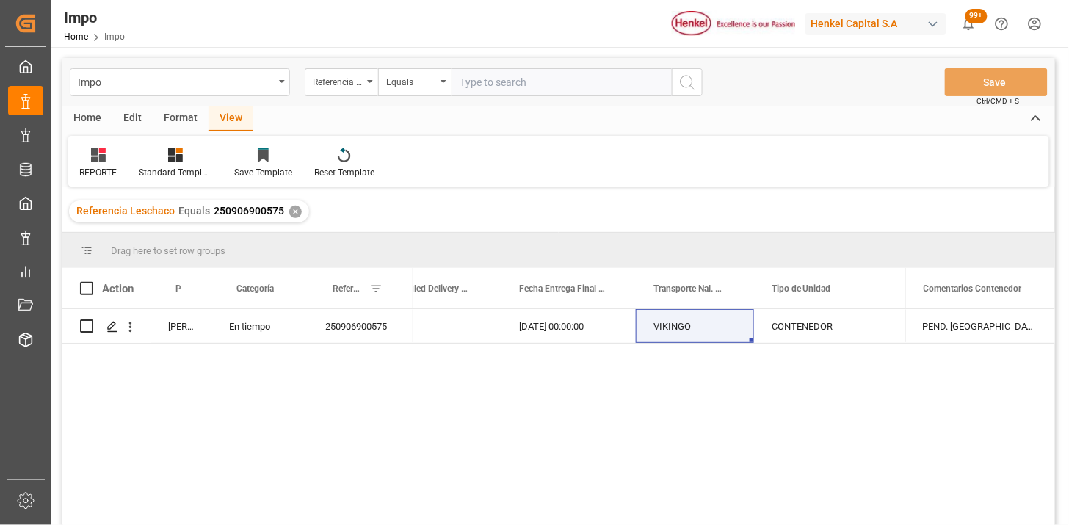
drag, startPoint x: 545, startPoint y: 99, endPoint x: 552, endPoint y: 93, distance: 9.9
click at [546, 98] on div "Impo Referencia Leschaco Equals Save Ctrl/CMD + S" at bounding box center [558, 82] width 993 height 48
click at [557, 81] on input "text" at bounding box center [562, 82] width 220 height 28
paste input "250906900819"
type input "250906900819"
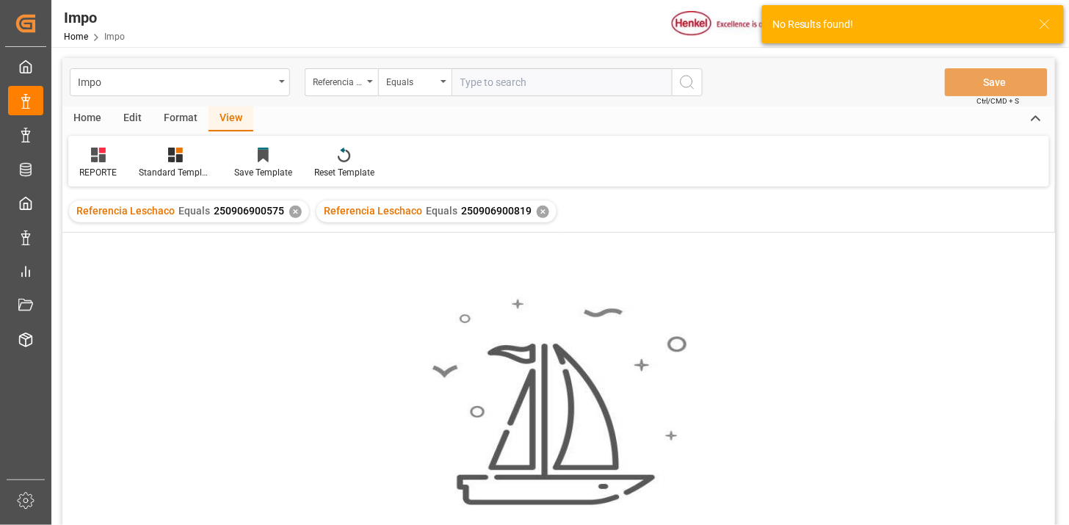
click at [297, 209] on div "✕" at bounding box center [295, 212] width 12 height 12
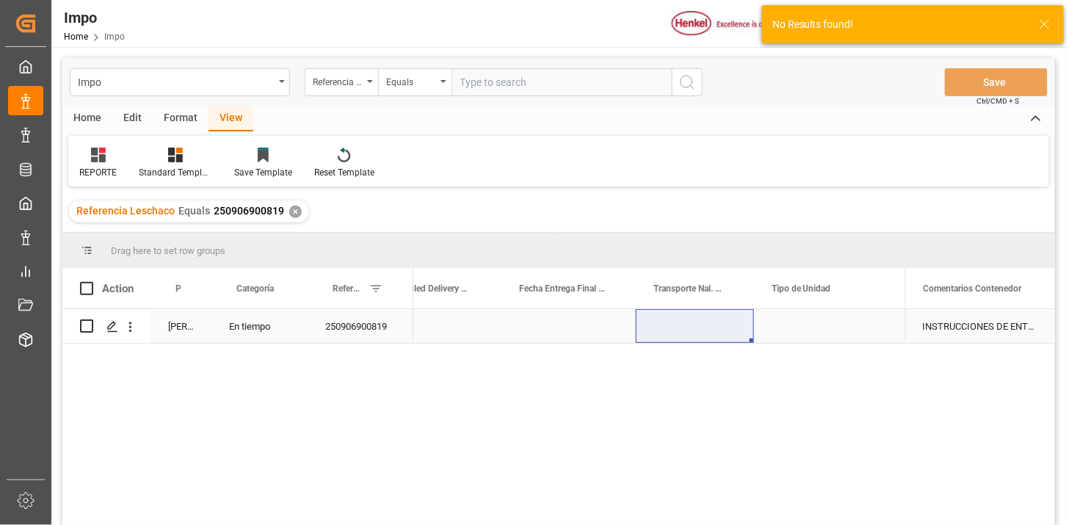
click at [540, 314] on div "Press SPACE to select this row." at bounding box center [569, 326] width 134 height 34
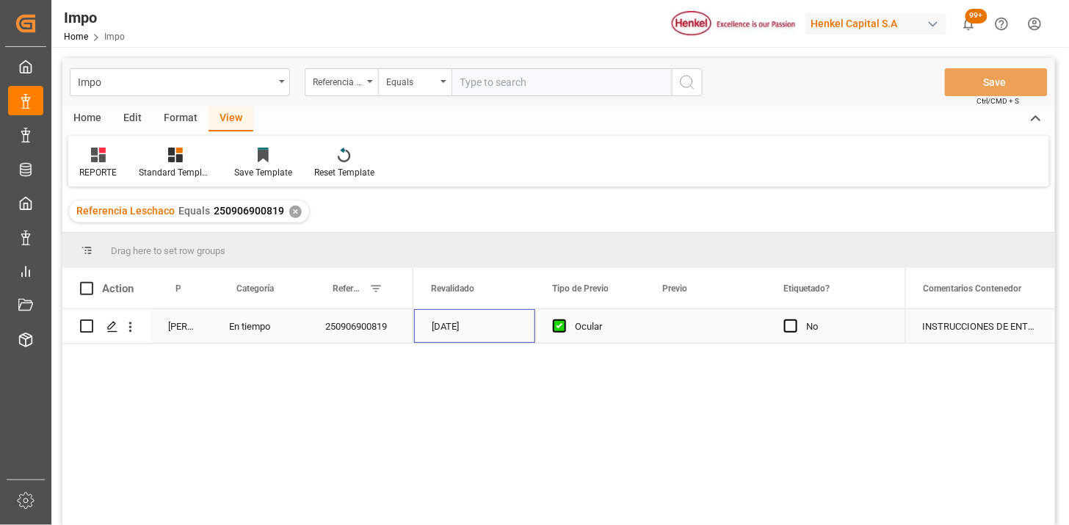
scroll to position [0, 1606]
click at [667, 328] on div "Press SPACE to select this row." at bounding box center [706, 326] width 121 height 34
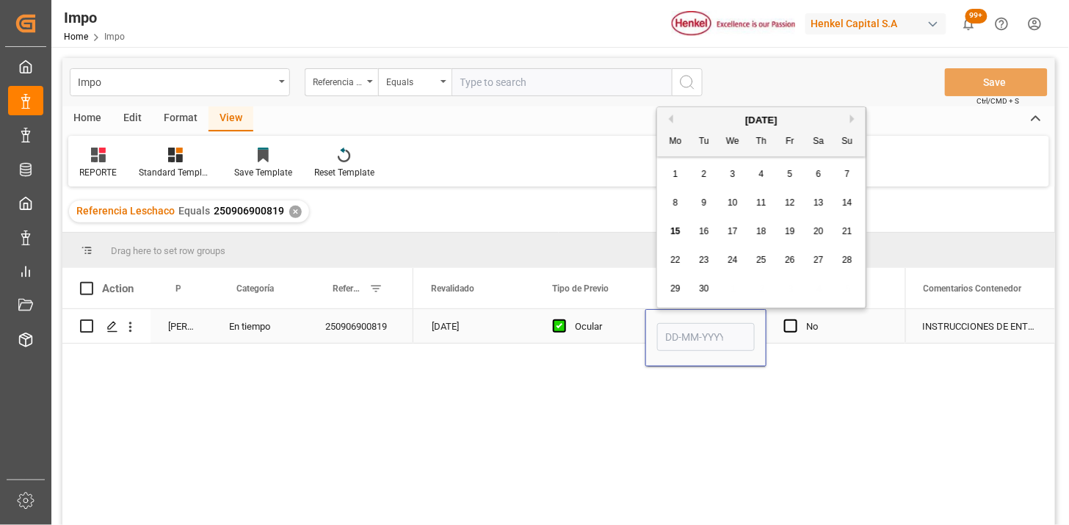
click at [667, 328] on input "Press SPACE to select this row." at bounding box center [706, 337] width 98 height 28
type input "19-09-2025"
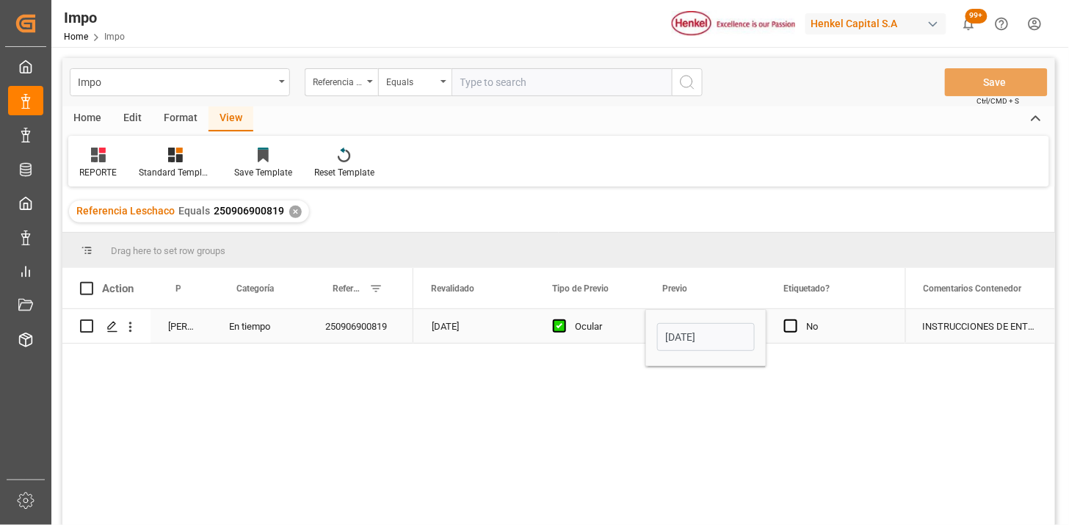
click at [637, 322] on div "Ocular" at bounding box center [590, 326] width 110 height 34
click at [508, 99] on div "Impo Referencia Leschaco Equals Save Ctrl/CMD + S" at bounding box center [558, 82] width 993 height 48
click at [519, 83] on input "text" at bounding box center [562, 82] width 220 height 28
paste input "250906900536"
type input "250906900536"
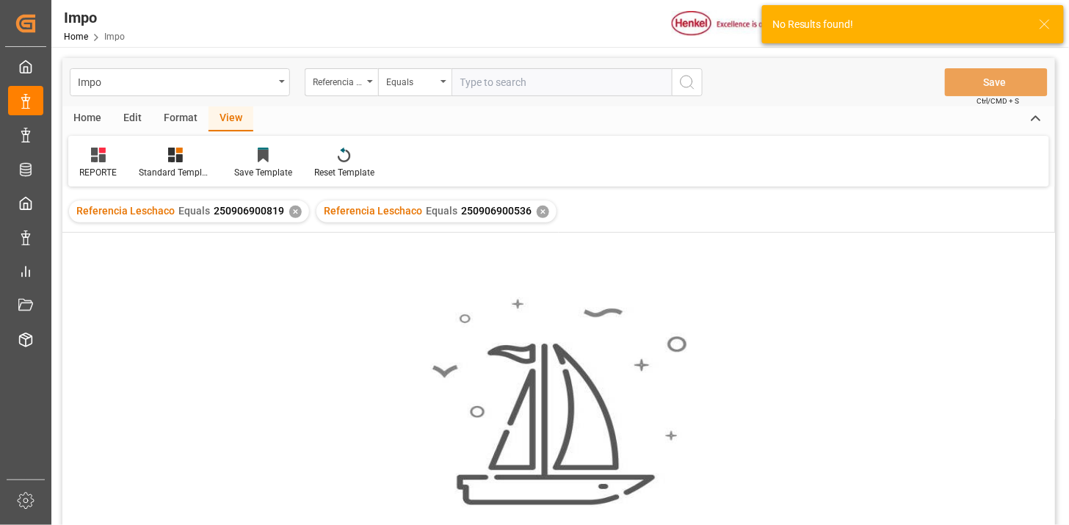
click at [290, 214] on div "✕" at bounding box center [295, 212] width 12 height 12
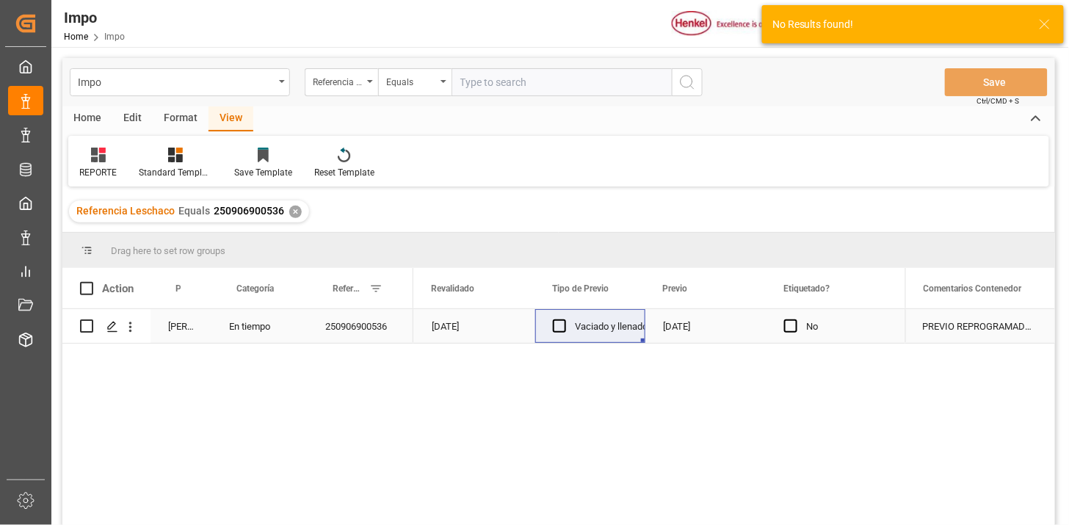
click at [671, 327] on div "12-09-2025" at bounding box center [706, 326] width 121 height 34
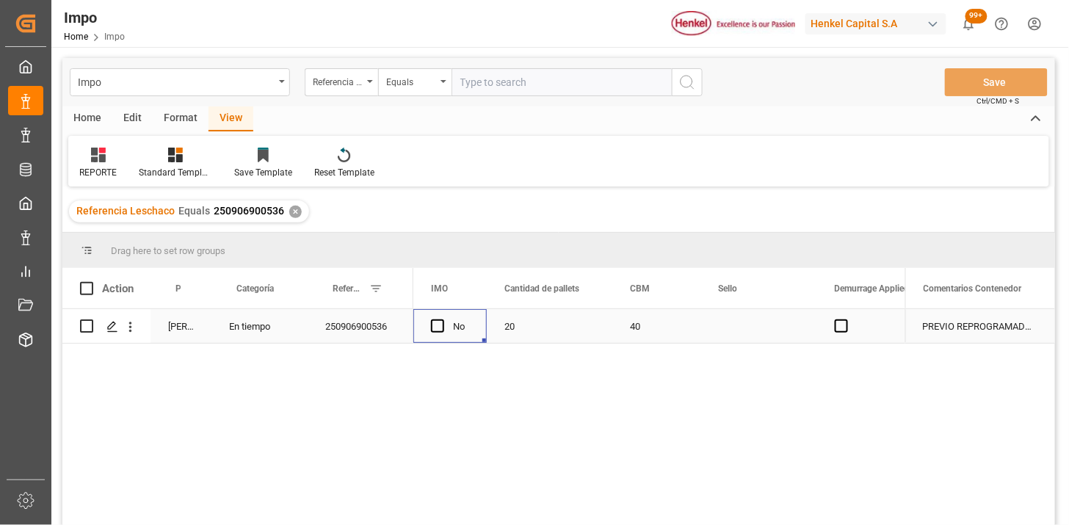
scroll to position [0, 3030]
